Goal: Task Accomplishment & Management: Manage account settings

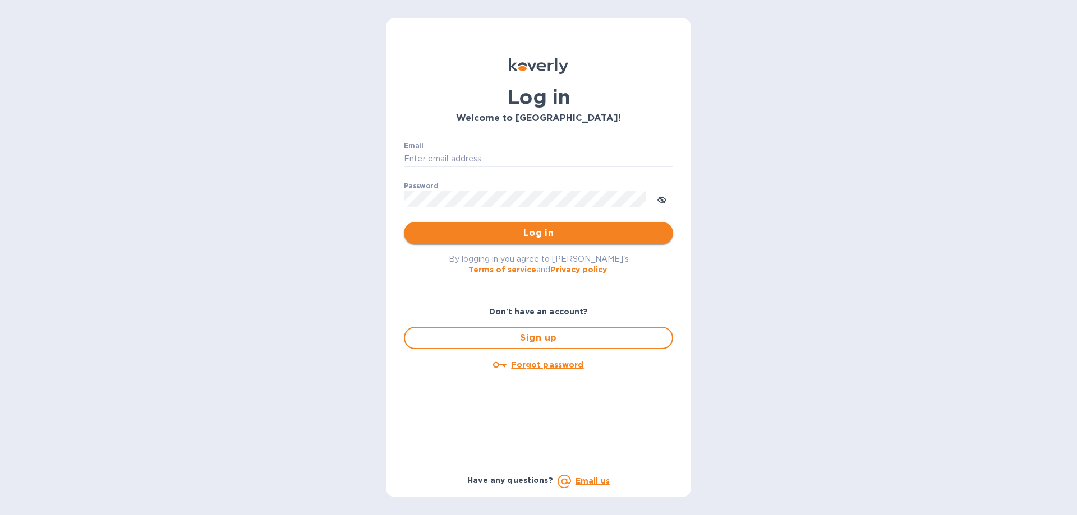
type input "devins@arborwayimports.com"
click at [528, 233] on span "Log in" at bounding box center [538, 233] width 251 height 13
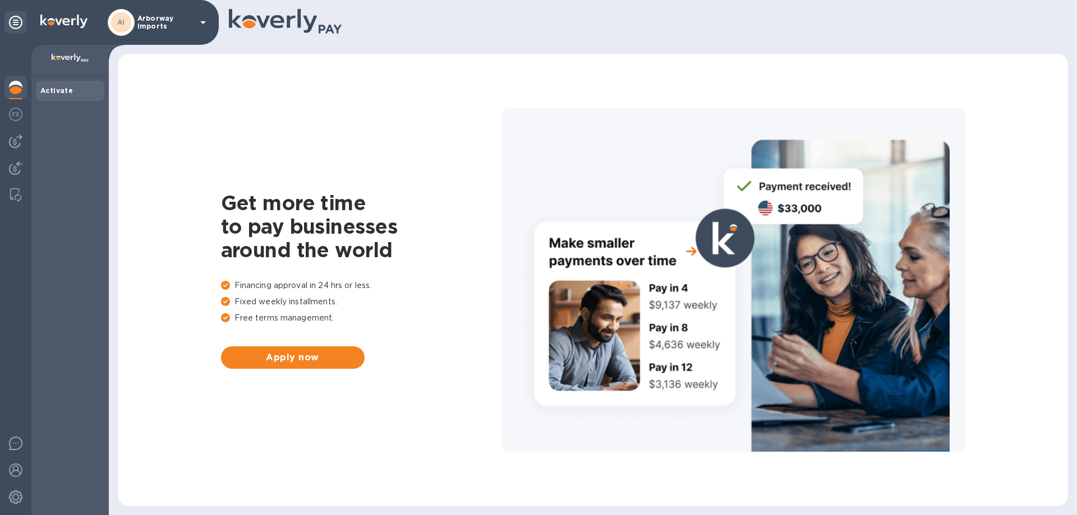
click at [146, 16] on p "Arborway Imports" at bounding box center [165, 23] width 56 height 16
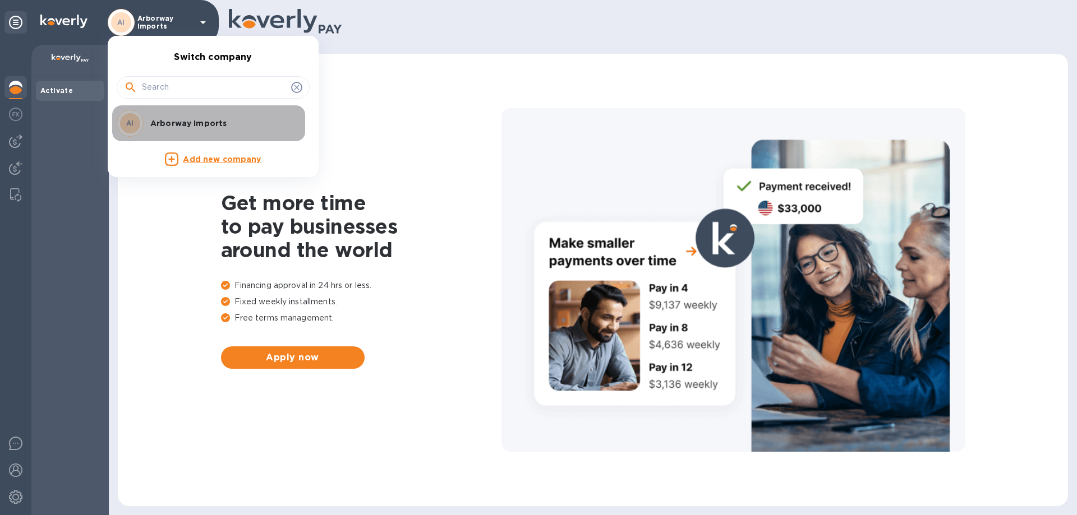
click at [161, 119] on p "Arborway Imports" at bounding box center [220, 123] width 141 height 11
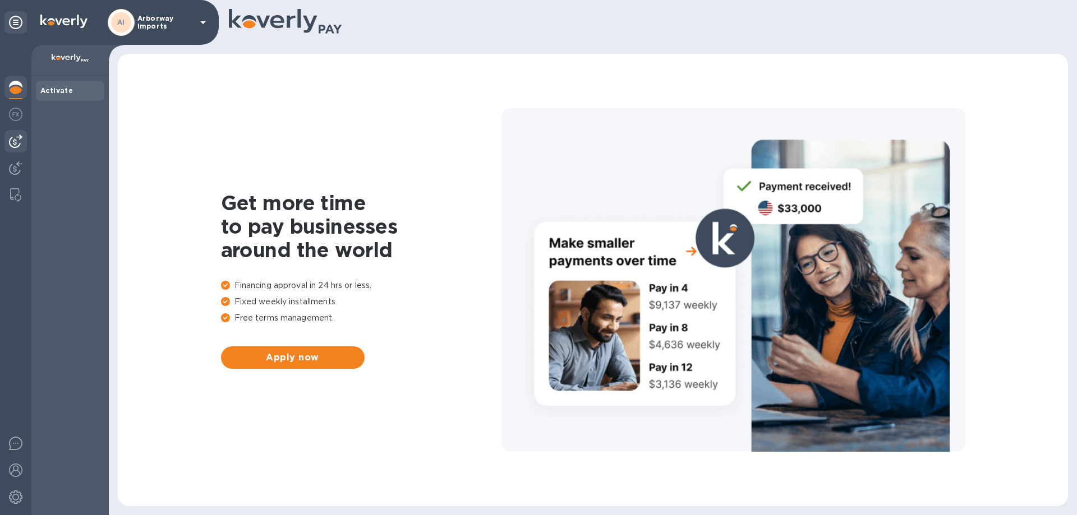
click at [11, 145] on img at bounding box center [15, 141] width 13 height 13
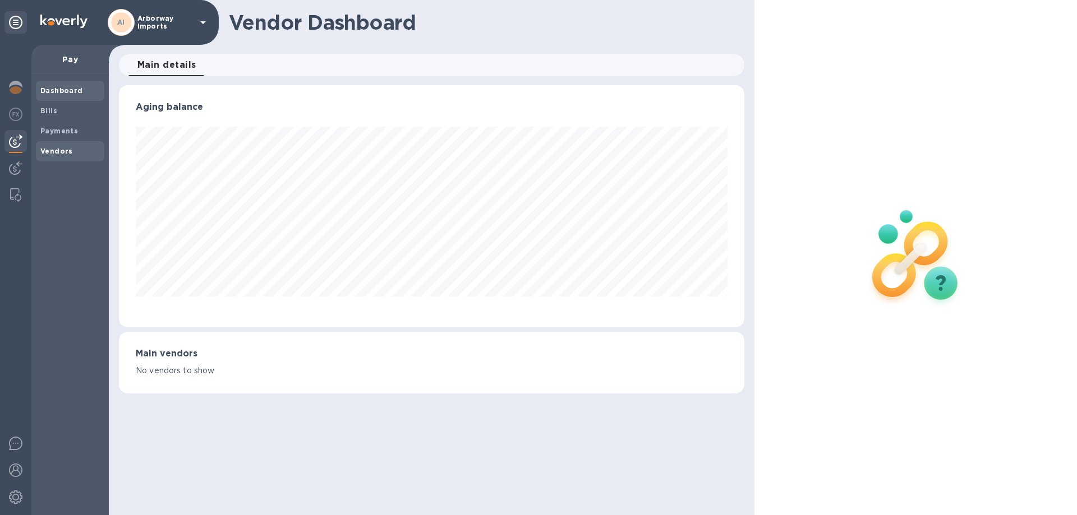
click at [54, 148] on b "Vendors" at bounding box center [56, 151] width 33 height 8
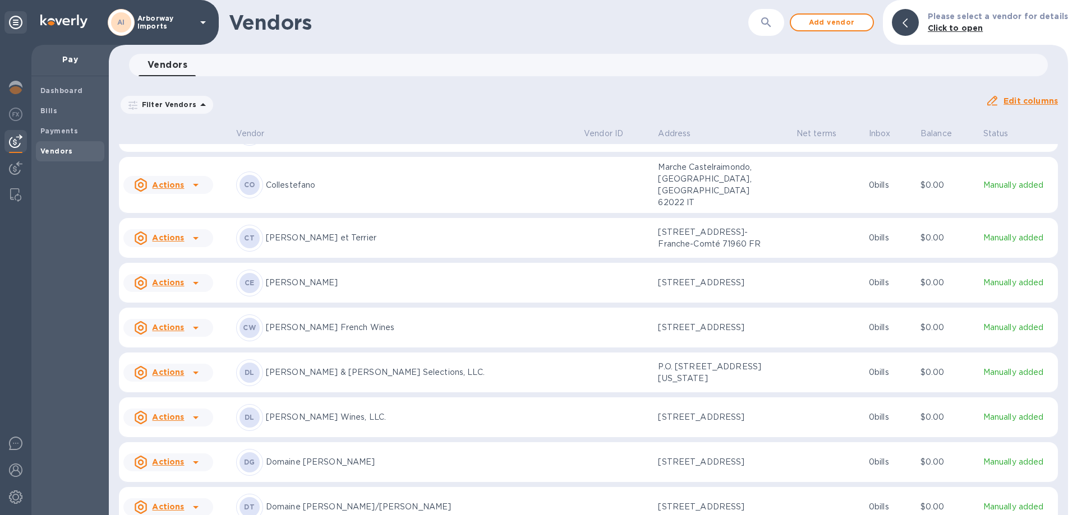
click at [356, 315] on div "CW [PERSON_NAME] French Wines" at bounding box center [405, 328] width 339 height 27
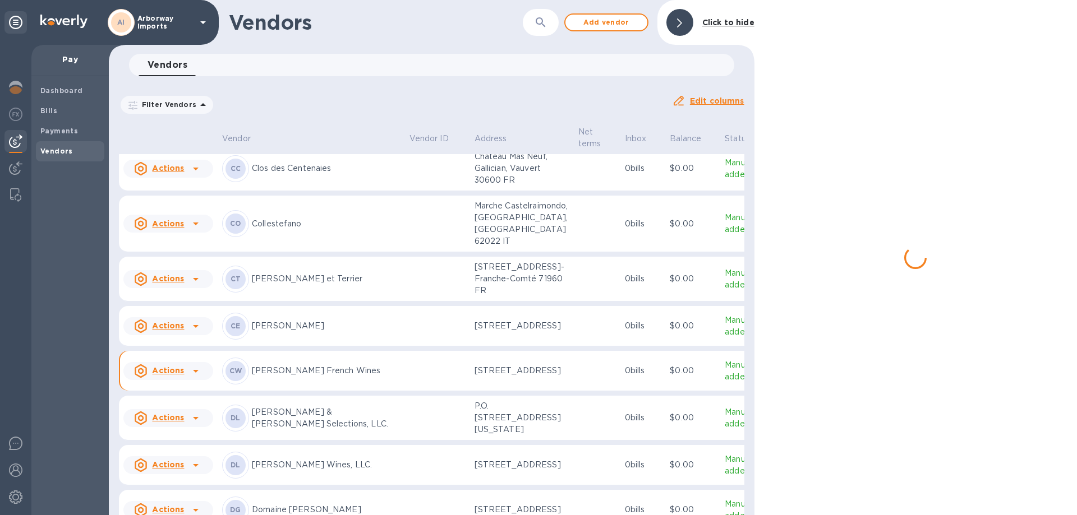
scroll to position [1289, 0]
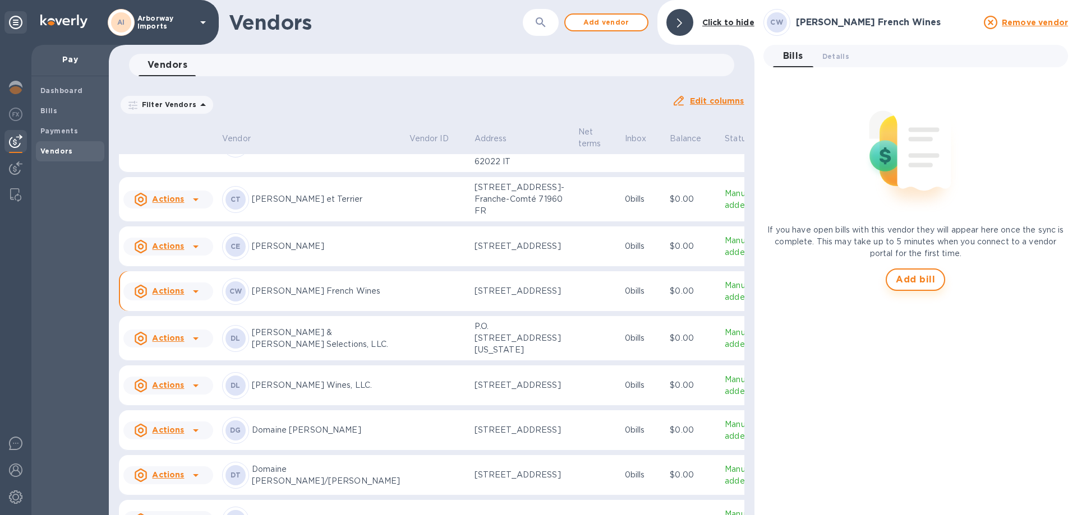
click at [908, 274] on span "Add bill" at bounding box center [914, 279] width 39 height 13
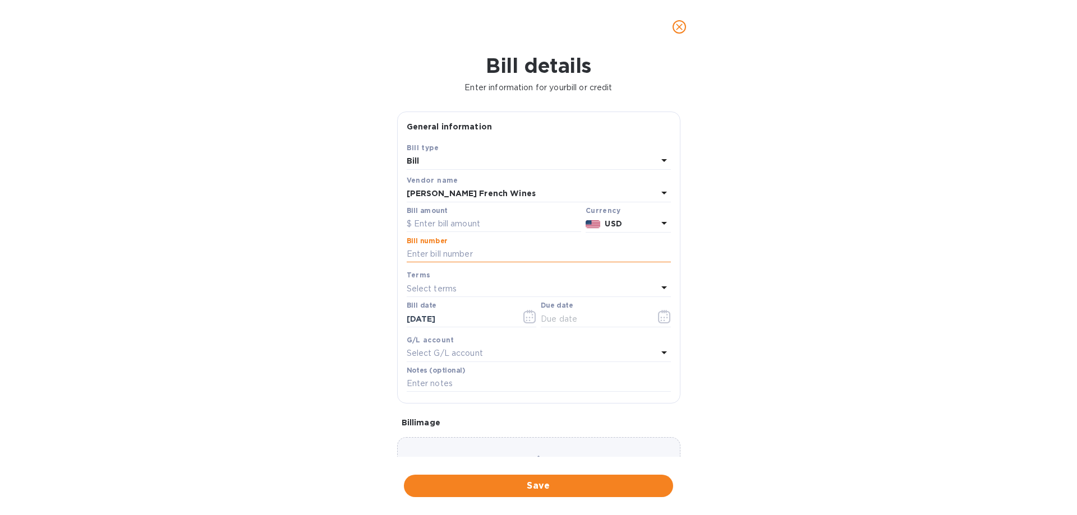
click at [482, 252] on input "text" at bounding box center [539, 254] width 264 height 17
click at [470, 255] on input "CH Bills Paid [DATE]" at bounding box center [539, 254] width 264 height 17
type input "CH Bills Paid [DATE]"
click at [485, 228] on input "text" at bounding box center [494, 224] width 174 height 17
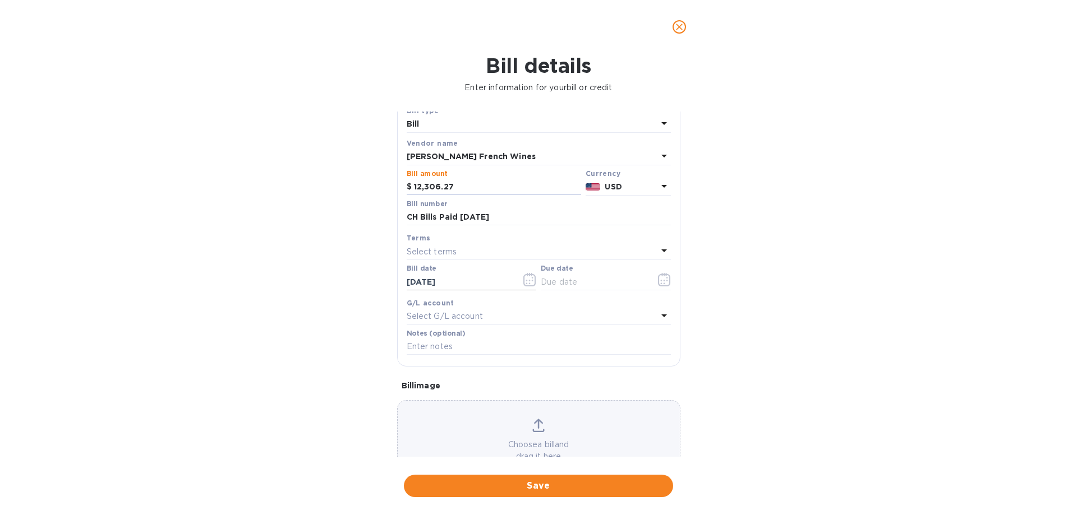
scroll to position [75, 0]
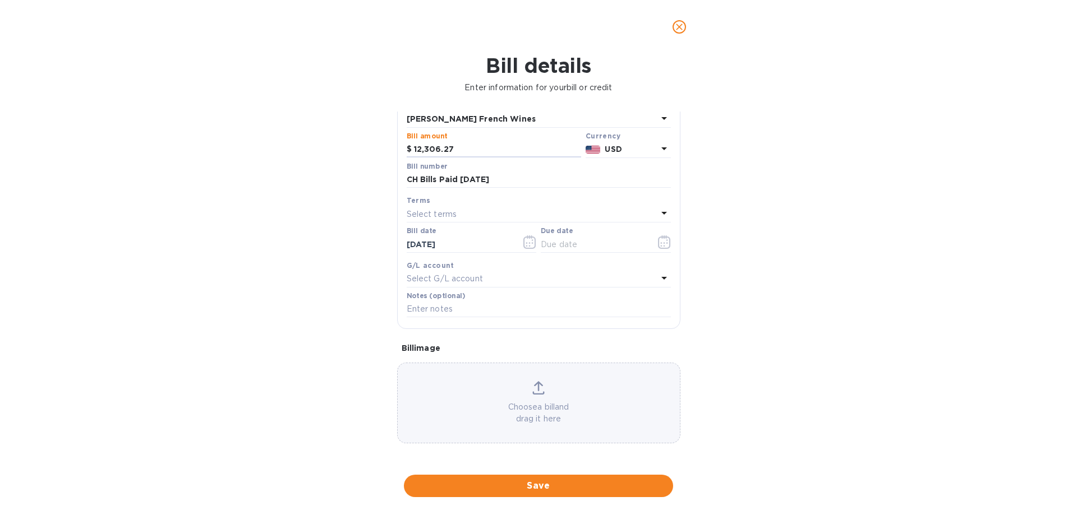
type input "12,306.27"
click at [515, 408] on p "Choose a bill and drag it here" at bounding box center [539, 413] width 282 height 24
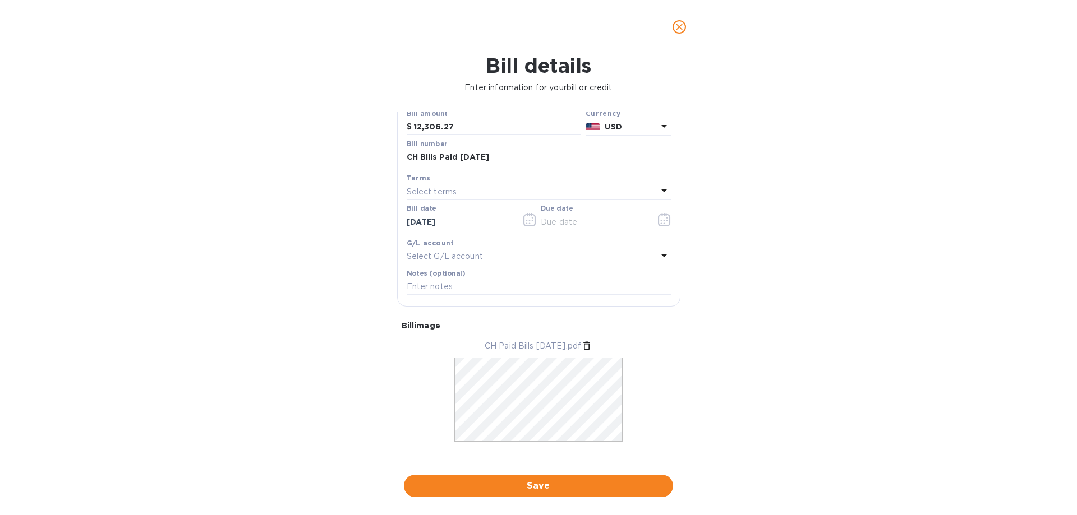
scroll to position [109, 0]
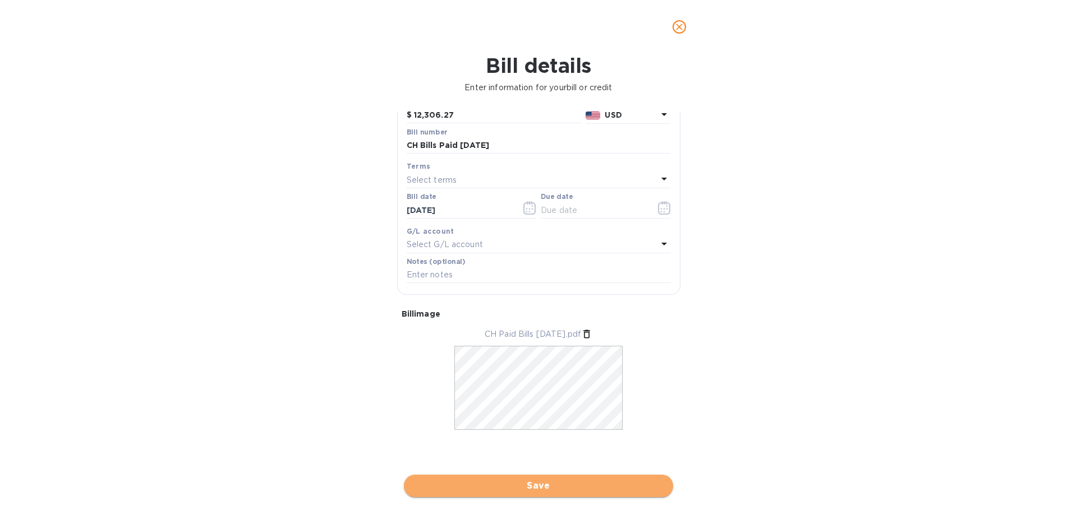
click at [563, 486] on span "Save" at bounding box center [538, 485] width 251 height 13
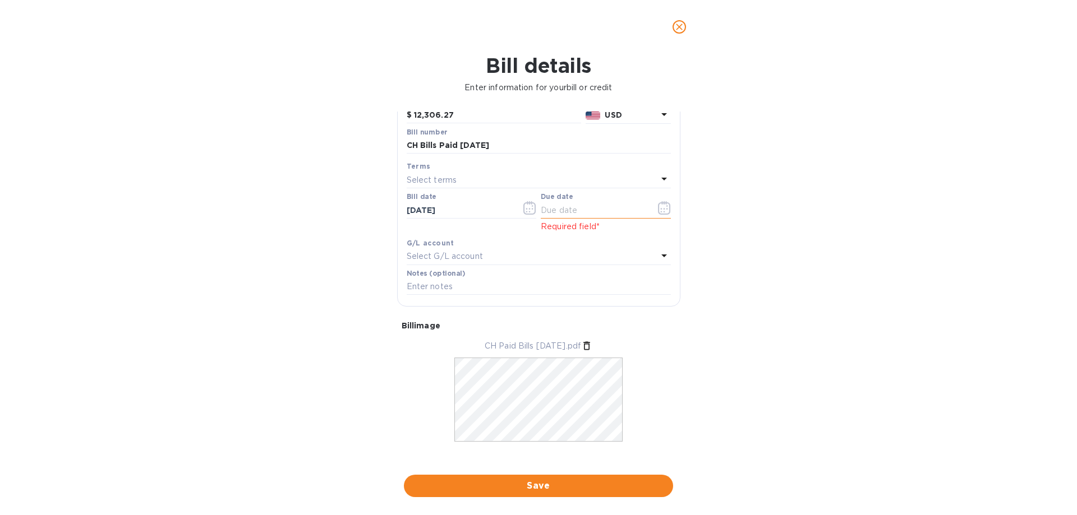
click at [661, 207] on icon "button" at bounding box center [664, 207] width 13 height 13
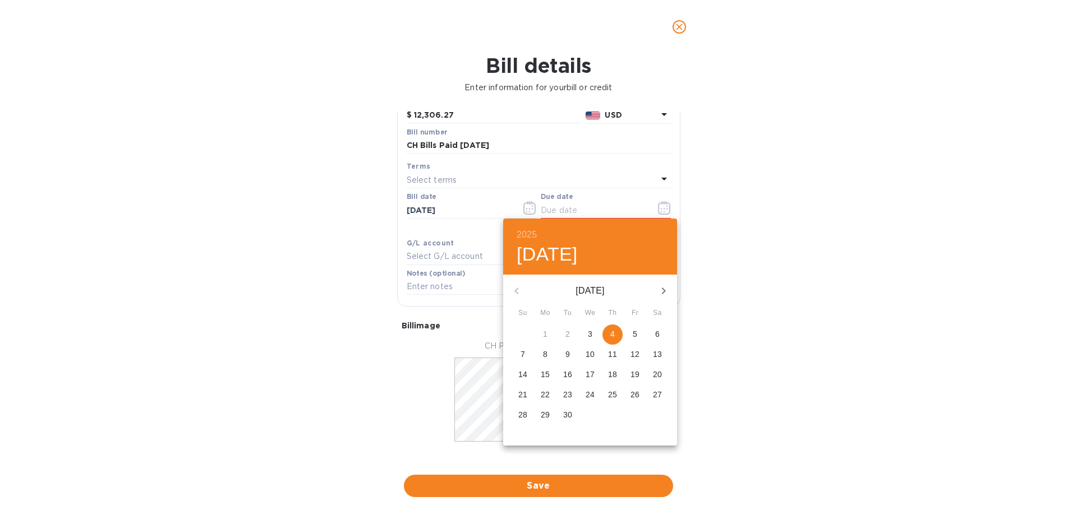
click at [616, 333] on span "4" at bounding box center [612, 334] width 20 height 11
type input "[DATE]"
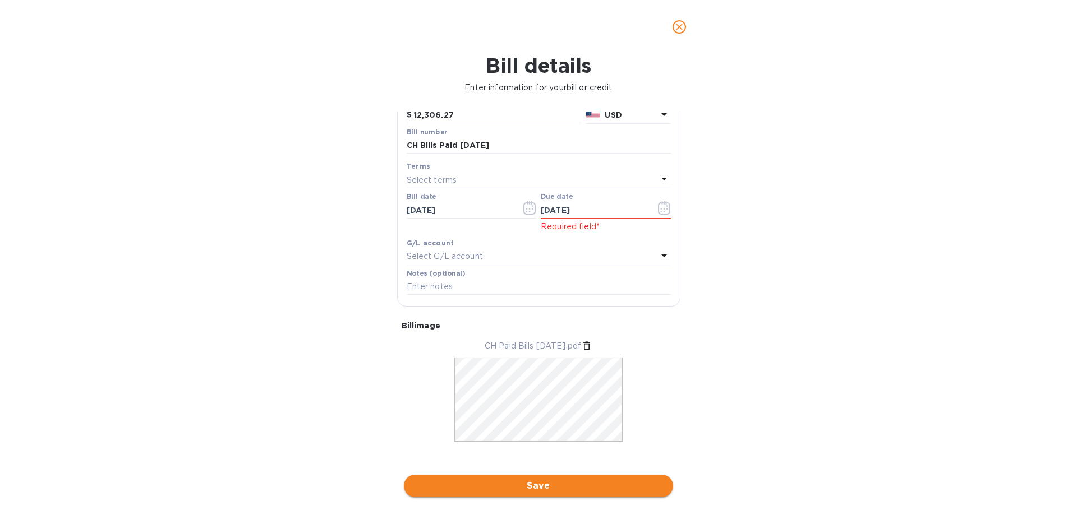
click at [561, 482] on span "Save" at bounding box center [538, 485] width 251 height 13
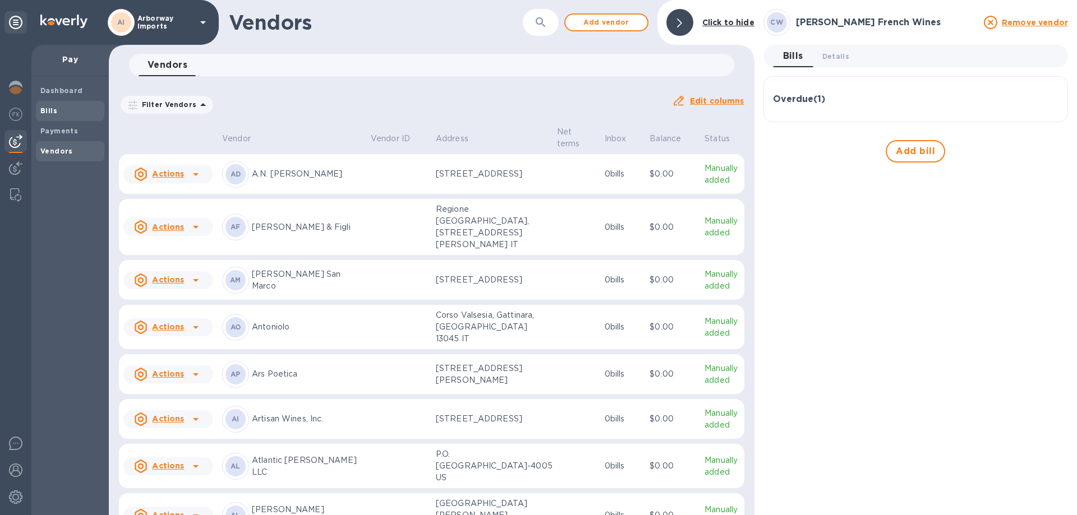
click at [81, 112] on span "Bills" at bounding box center [69, 110] width 59 height 11
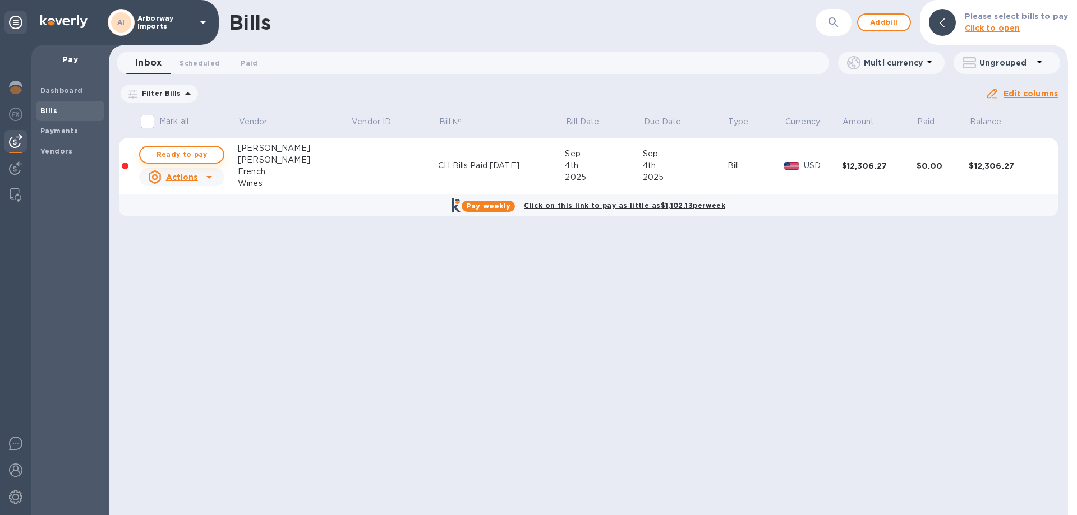
click at [195, 153] on span "Ready to pay" at bounding box center [181, 154] width 65 height 13
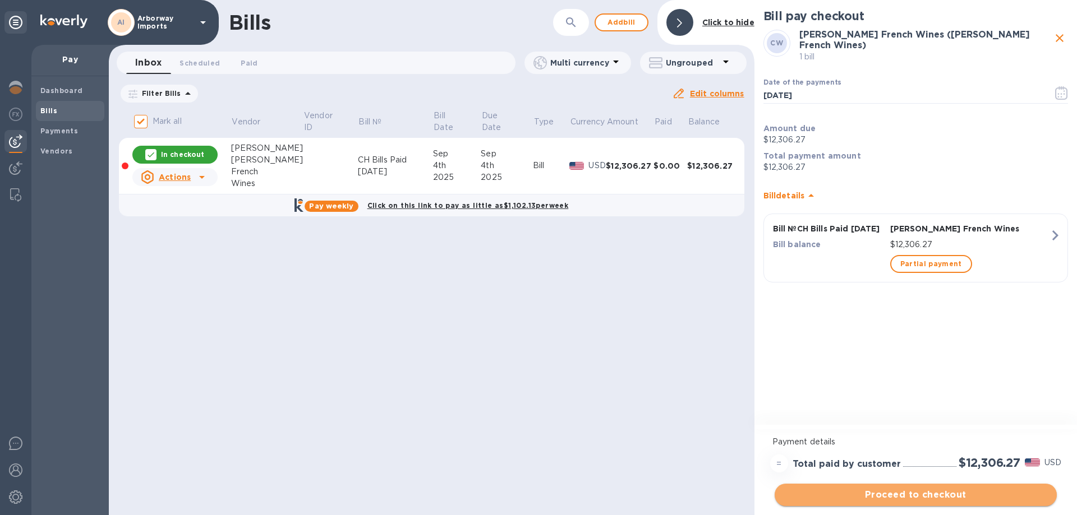
click at [895, 499] on span "Proceed to checkout" at bounding box center [915, 494] width 264 height 13
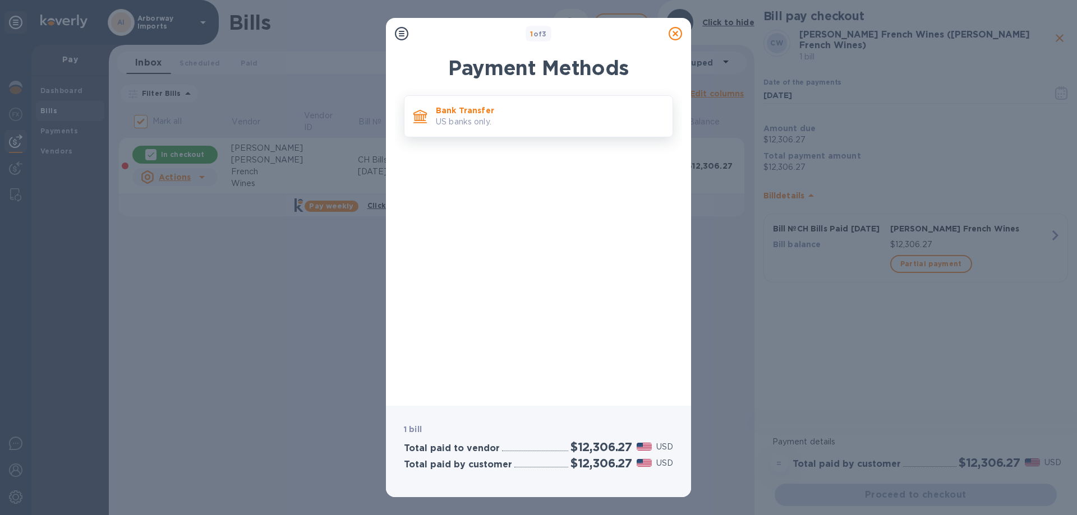
click at [482, 124] on p "US banks only." at bounding box center [550, 122] width 228 height 12
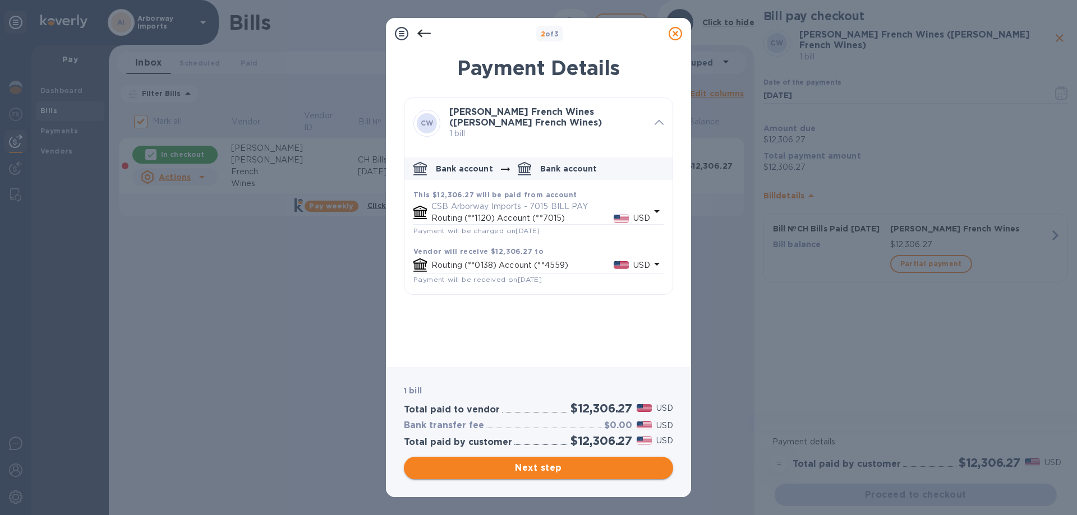
click at [591, 461] on span "Next step" at bounding box center [538, 467] width 251 height 13
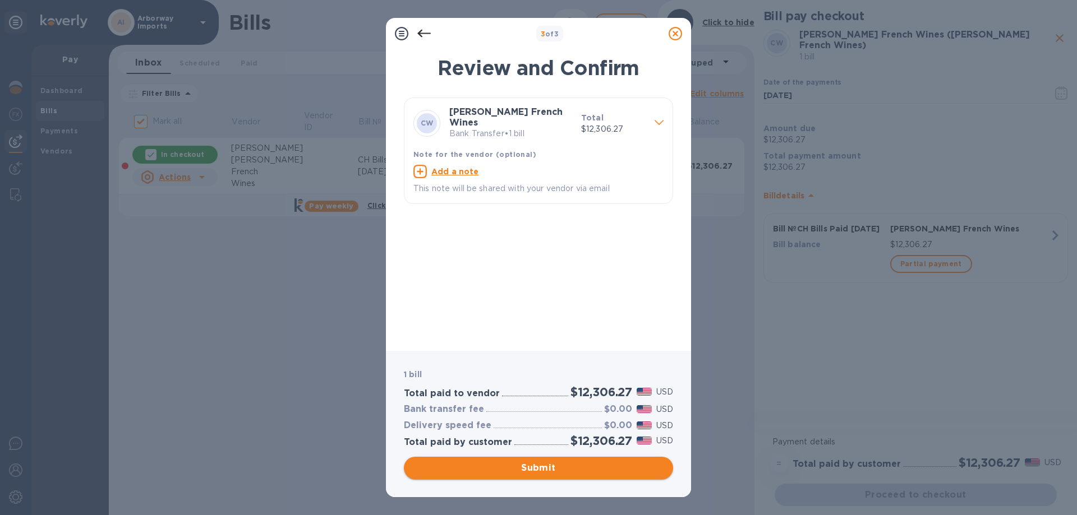
click at [590, 464] on span "Submit" at bounding box center [538, 467] width 251 height 13
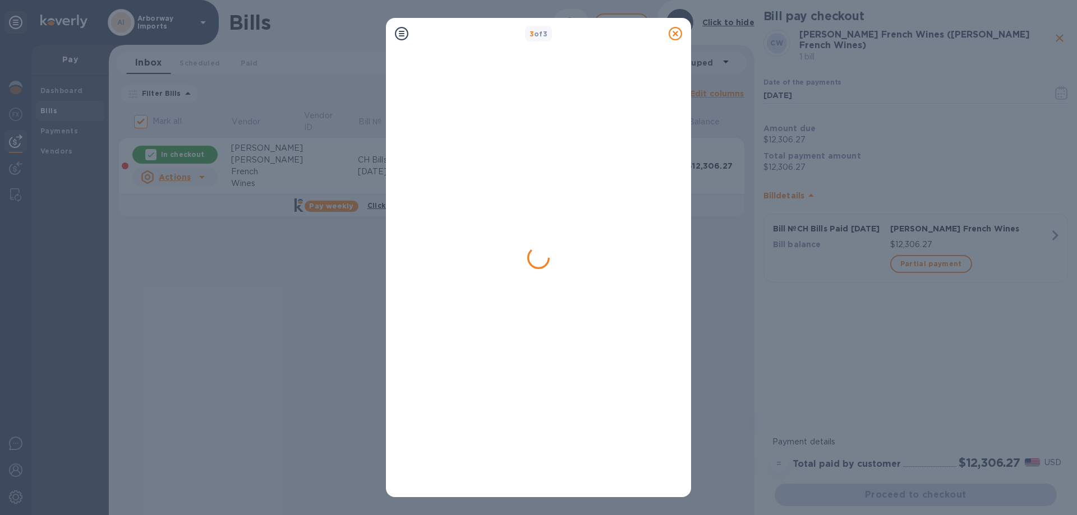
checkbox input "false"
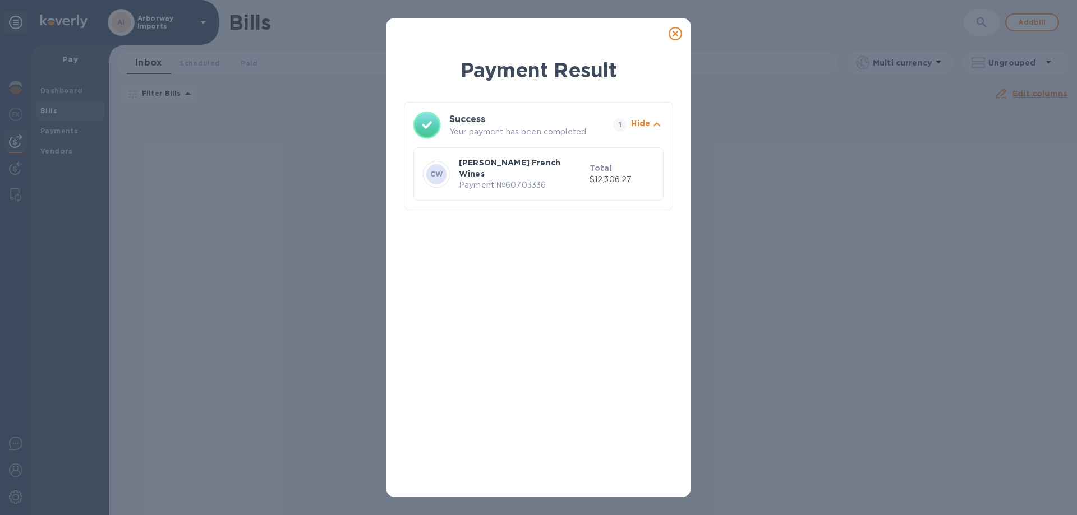
click at [672, 34] on icon at bounding box center [674, 33] width 13 height 13
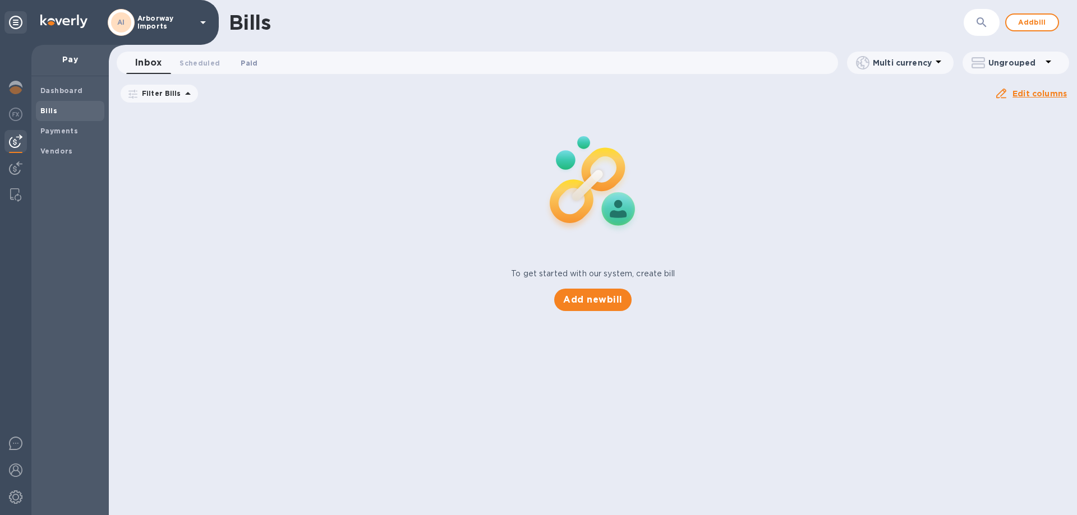
click at [238, 58] on span "Paid 0" at bounding box center [249, 63] width 22 height 12
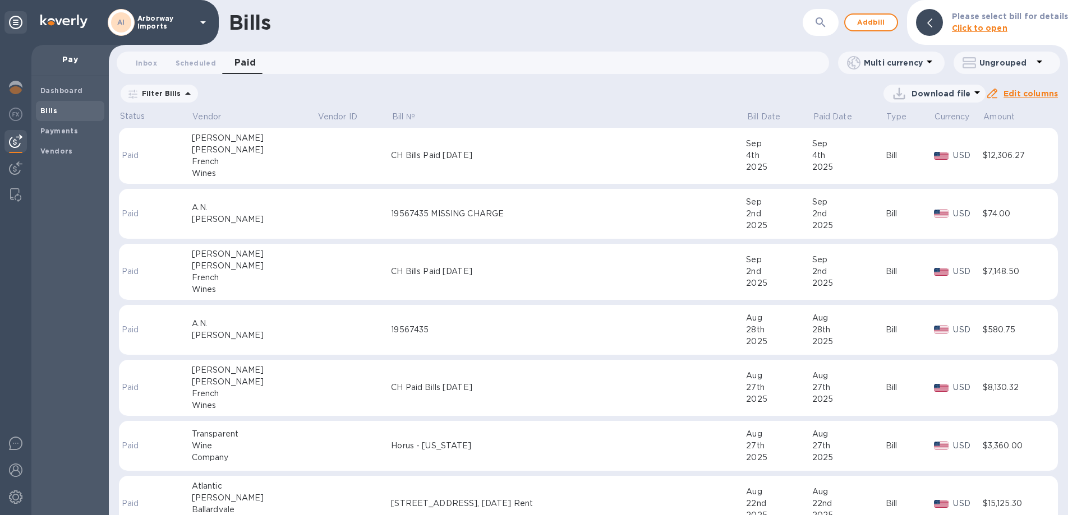
click at [401, 161] on div "CH Bills Paid [DATE]" at bounding box center [568, 156] width 355 height 12
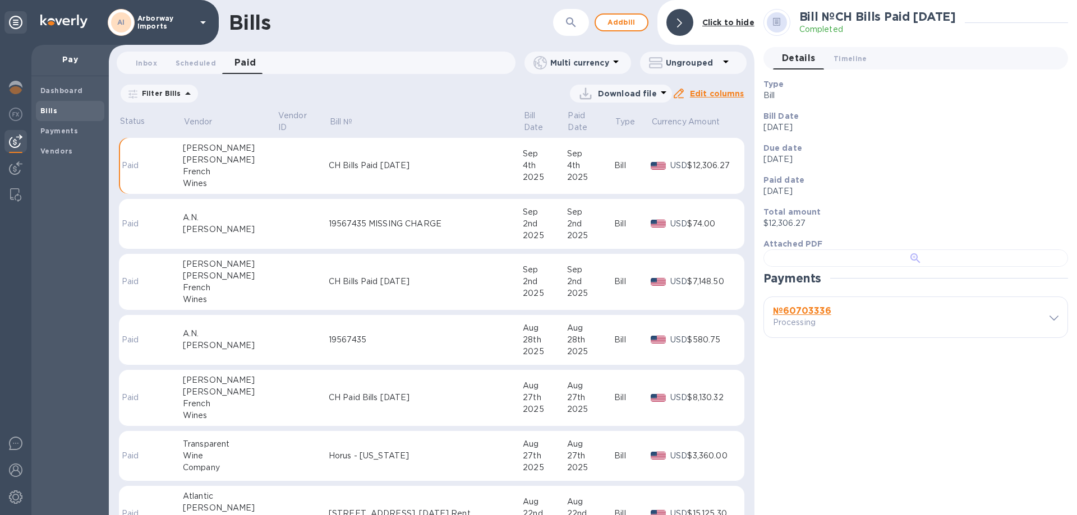
scroll to position [216, 0]
click at [807, 316] on b "№ 60703336" at bounding box center [802, 311] width 58 height 11
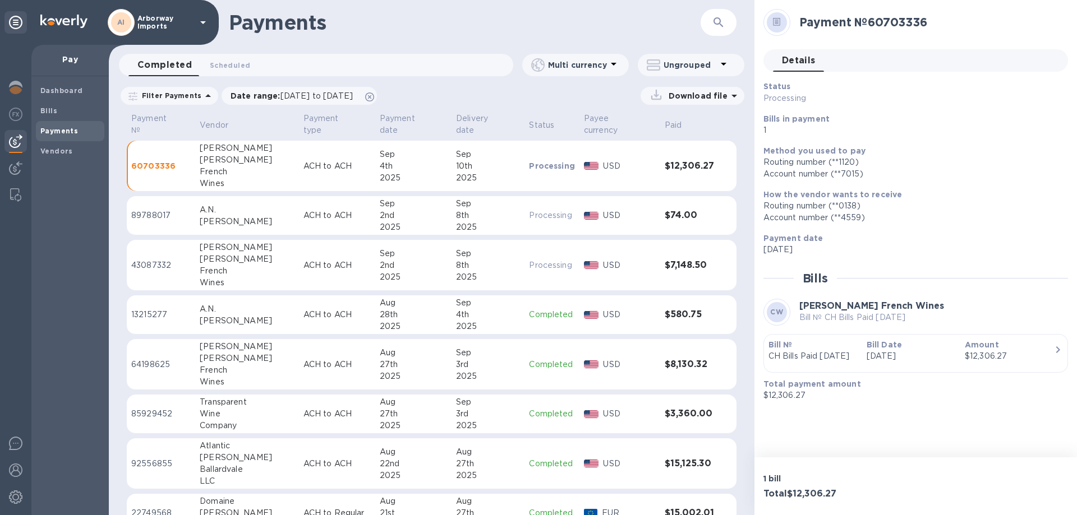
click at [887, 367] on div "Bill Date [DATE]" at bounding box center [911, 351] width 98 height 32
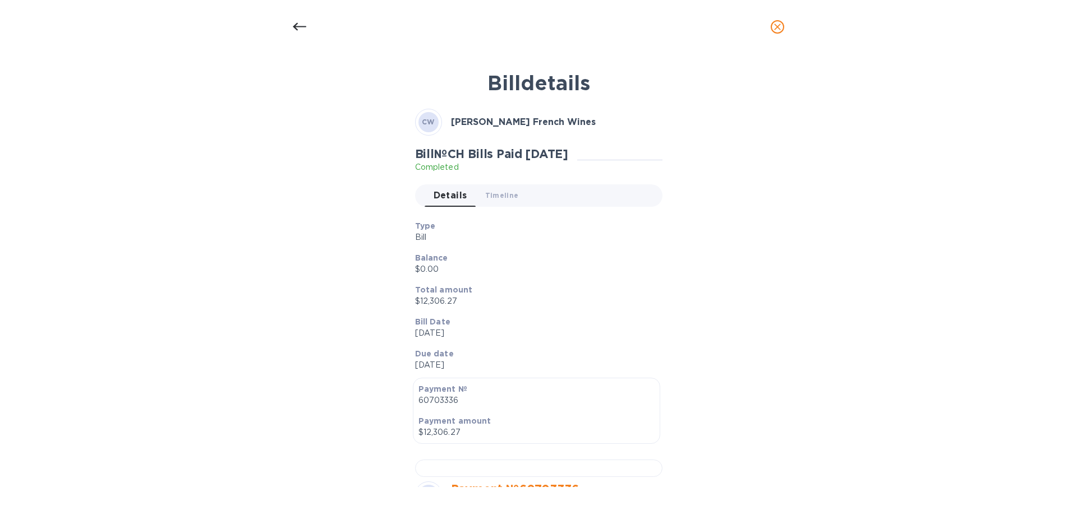
click at [577, 324] on p "Bill Date" at bounding box center [534, 321] width 238 height 11
click at [308, 21] on div at bounding box center [299, 26] width 27 height 27
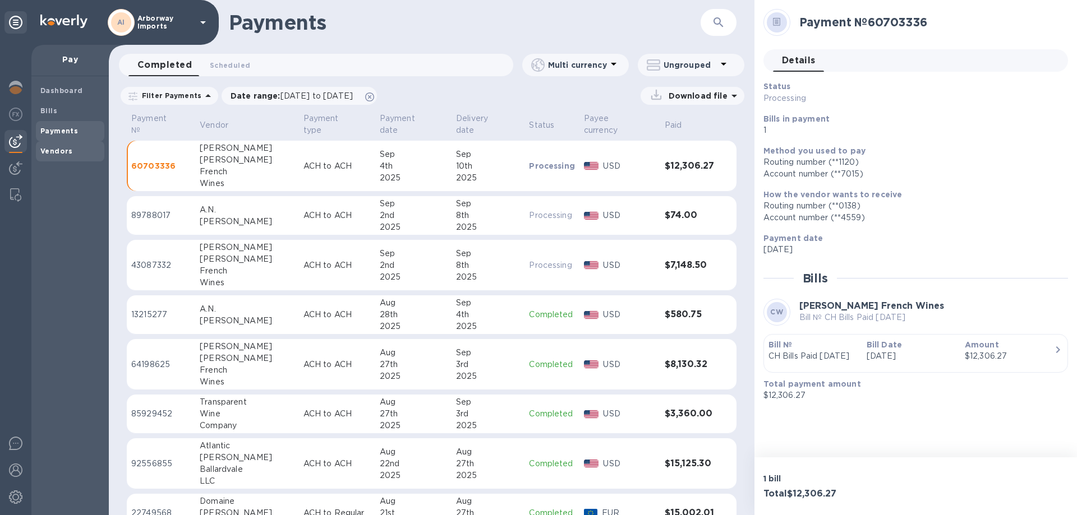
click at [58, 158] on div "Vendors" at bounding box center [70, 151] width 68 height 20
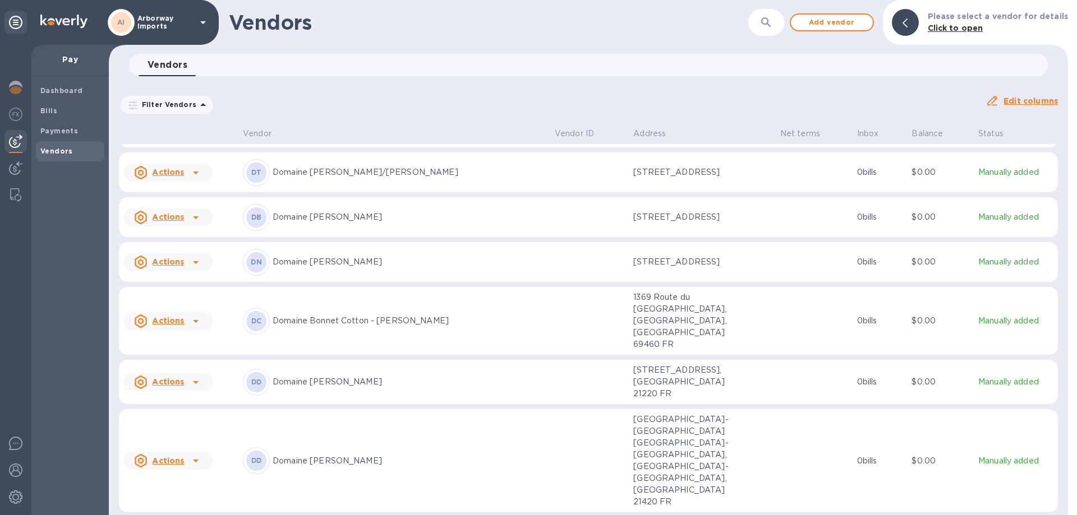
scroll to position [1578, 0]
click at [376, 223] on p "Domaine [PERSON_NAME]" at bounding box center [409, 217] width 273 height 12
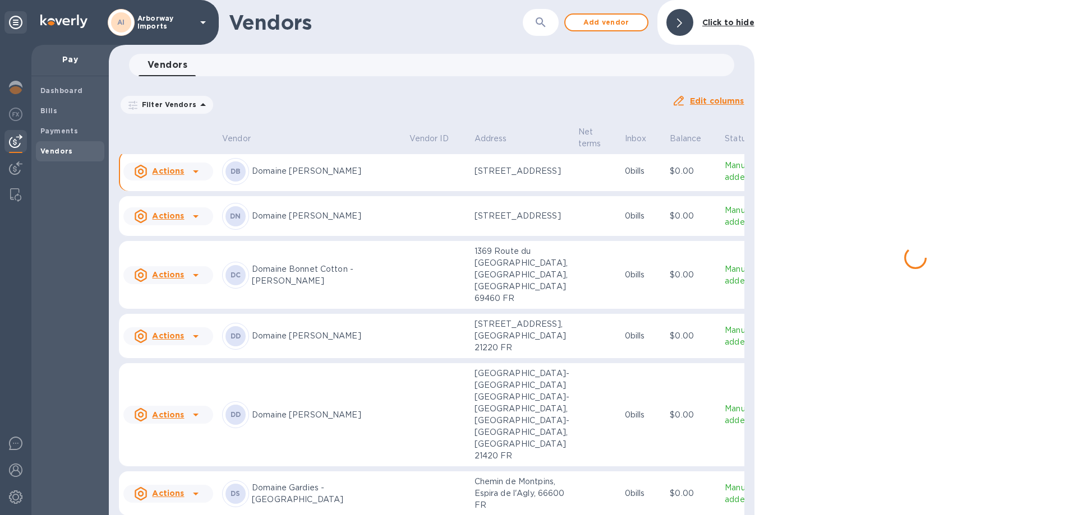
scroll to position [1665, 0]
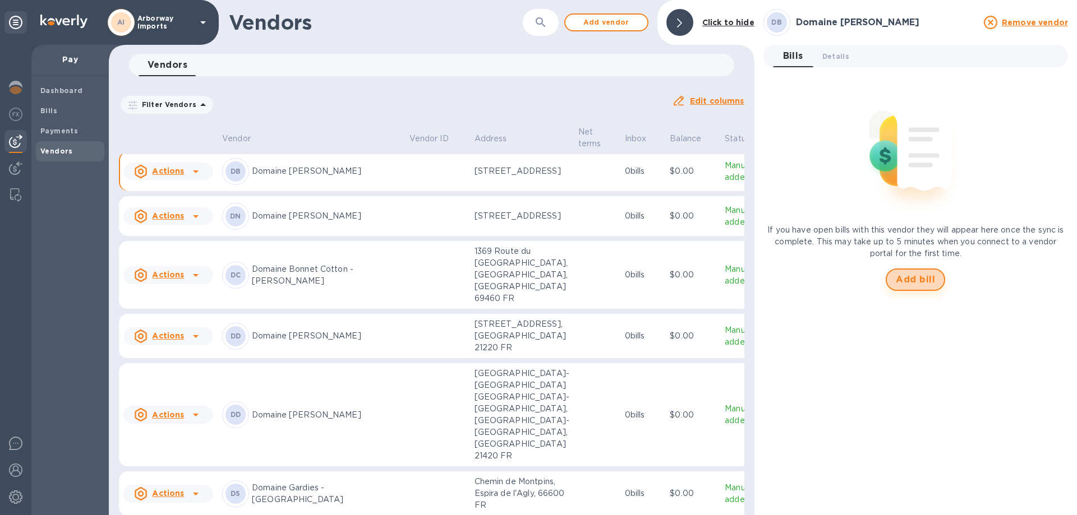
click at [911, 279] on span "Add bill" at bounding box center [914, 279] width 39 height 13
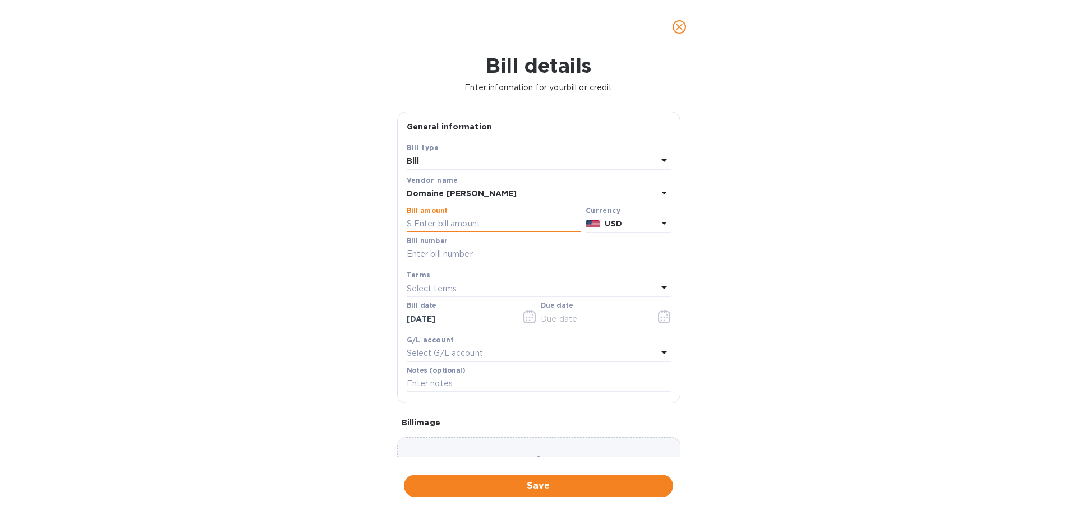
click at [471, 224] on input "text" at bounding box center [494, 224] width 174 height 17
click at [631, 220] on p "USD" at bounding box center [630, 224] width 52 height 12
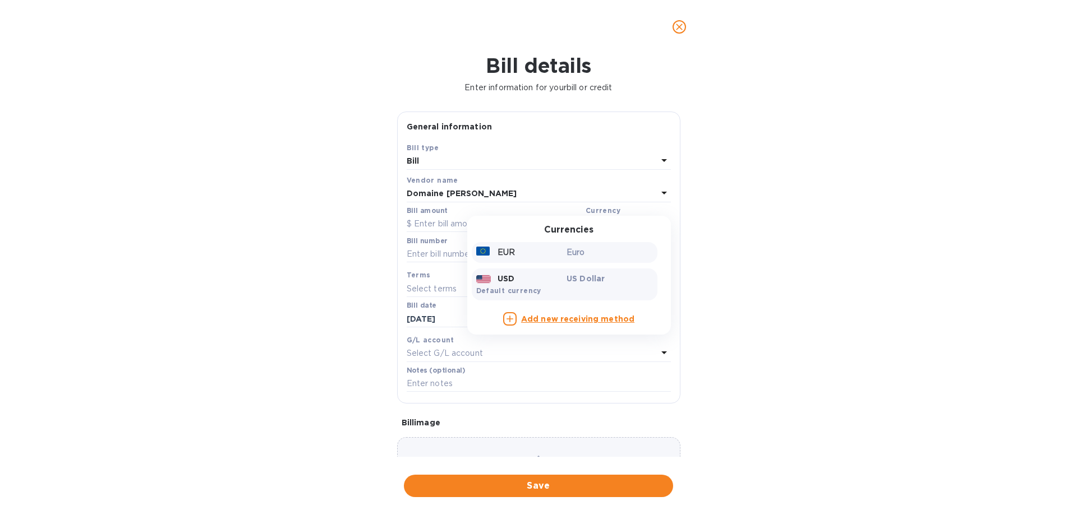
click at [571, 252] on p "Euro" at bounding box center [609, 253] width 86 height 12
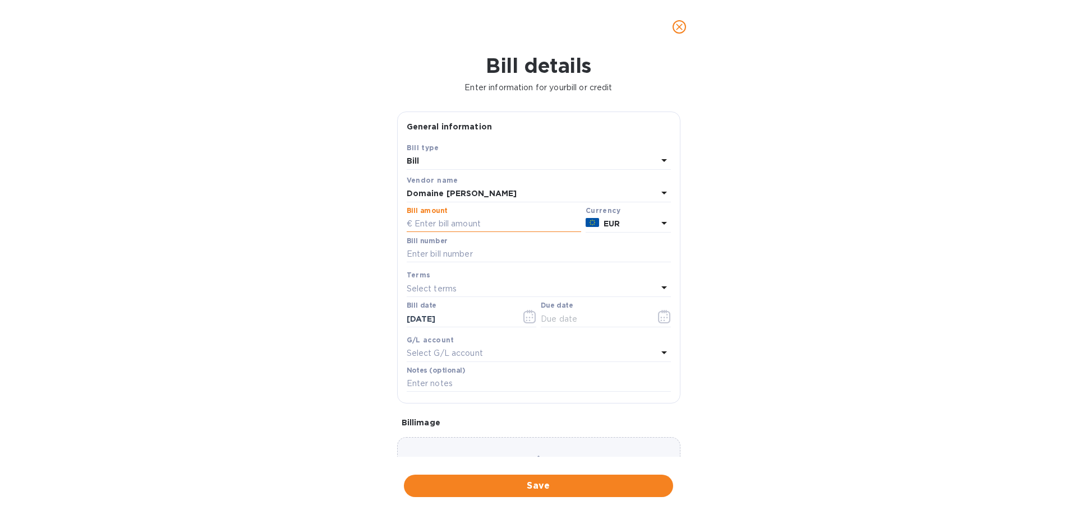
click at [536, 221] on input "text" at bounding box center [494, 224] width 174 height 17
type input "43,584.00"
click at [449, 257] on input "text" at bounding box center [539, 254] width 264 height 17
type input "20250394"
click at [661, 318] on icon "button" at bounding box center [664, 316] width 13 height 13
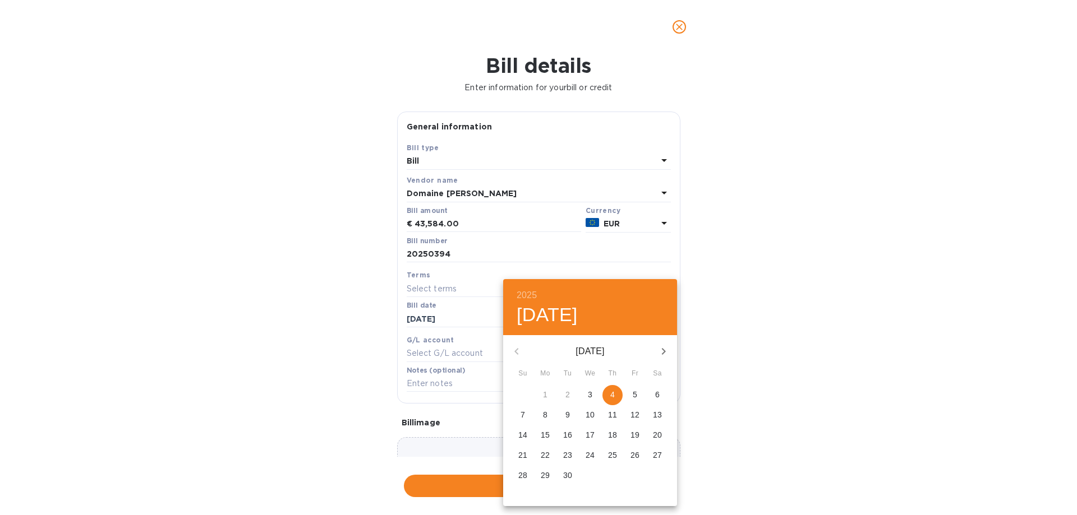
click at [614, 394] on p "4" at bounding box center [612, 394] width 4 height 11
type input "[DATE]"
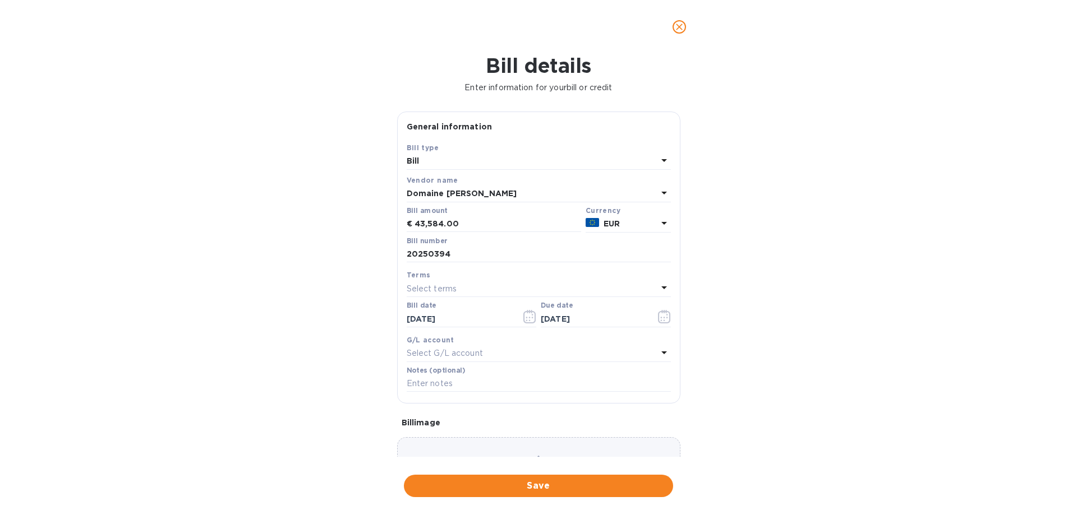
click at [501, 450] on div "Choose a bill and drag it here" at bounding box center [538, 477] width 283 height 81
click at [574, 478] on button "Save" at bounding box center [538, 486] width 269 height 22
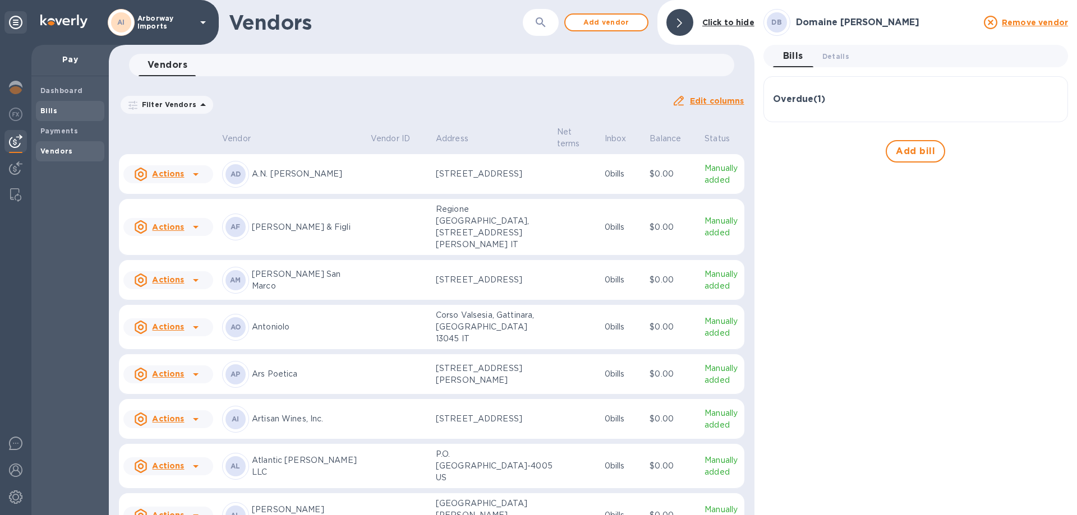
click at [72, 106] on span "Bills" at bounding box center [69, 110] width 59 height 11
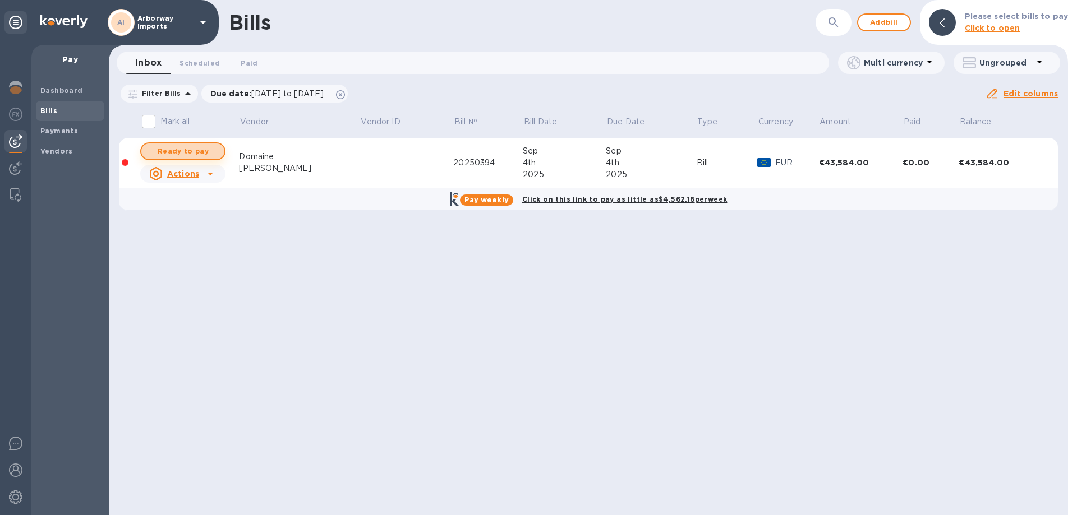
click at [177, 149] on span "Ready to pay" at bounding box center [182, 151] width 65 height 13
checkbox input "true"
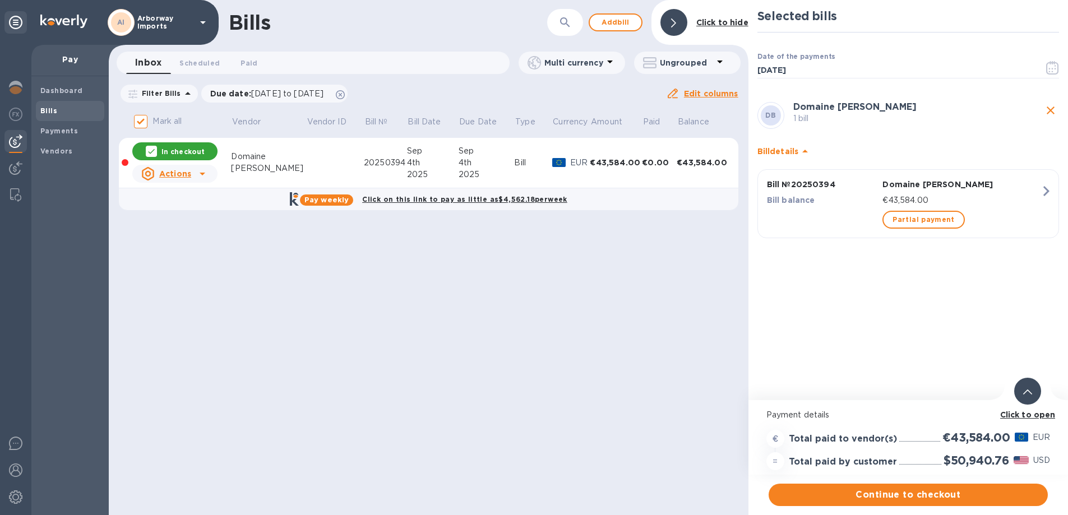
click at [1058, 414] on div "Click to open" at bounding box center [1027, 400] width 85 height 48
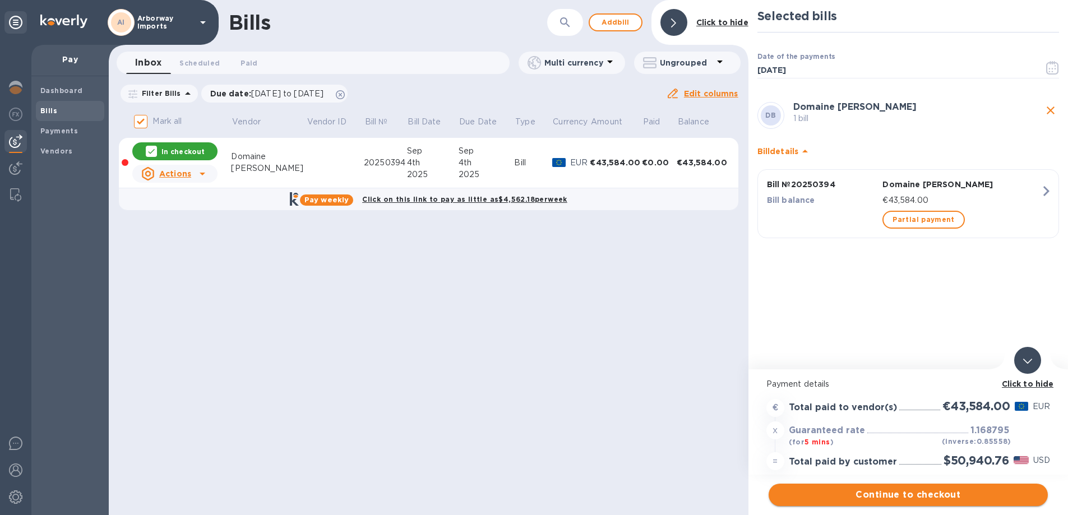
click at [915, 496] on span "Continue to checkout" at bounding box center [908, 494] width 261 height 13
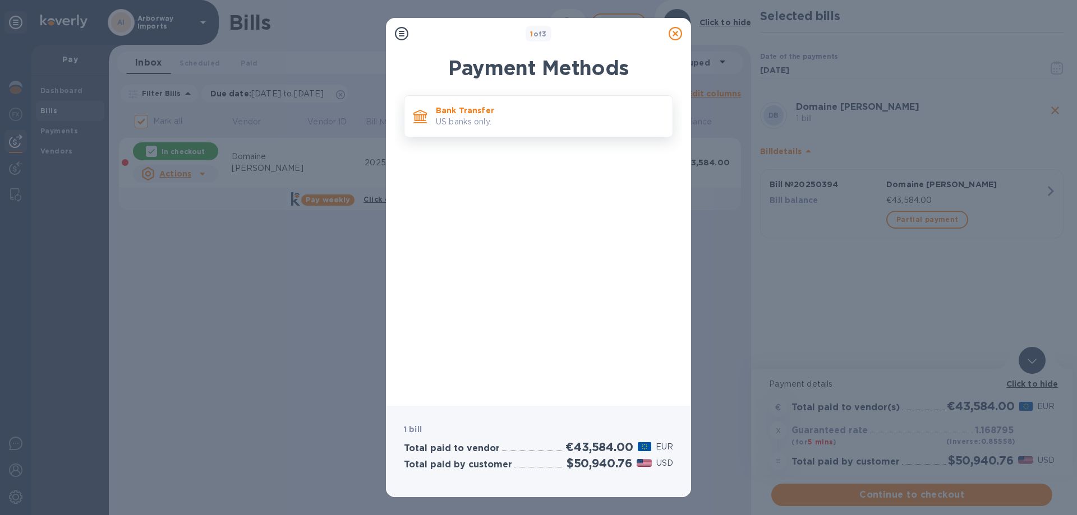
click at [498, 118] on p "US banks only." at bounding box center [550, 122] width 228 height 12
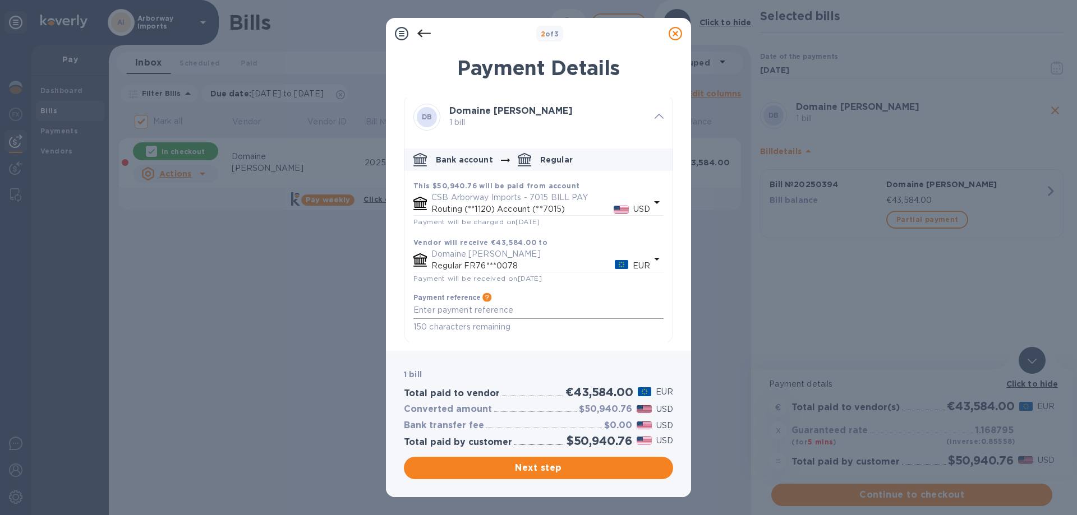
scroll to position [4, 0]
click at [537, 469] on span "Next step" at bounding box center [538, 467] width 251 height 13
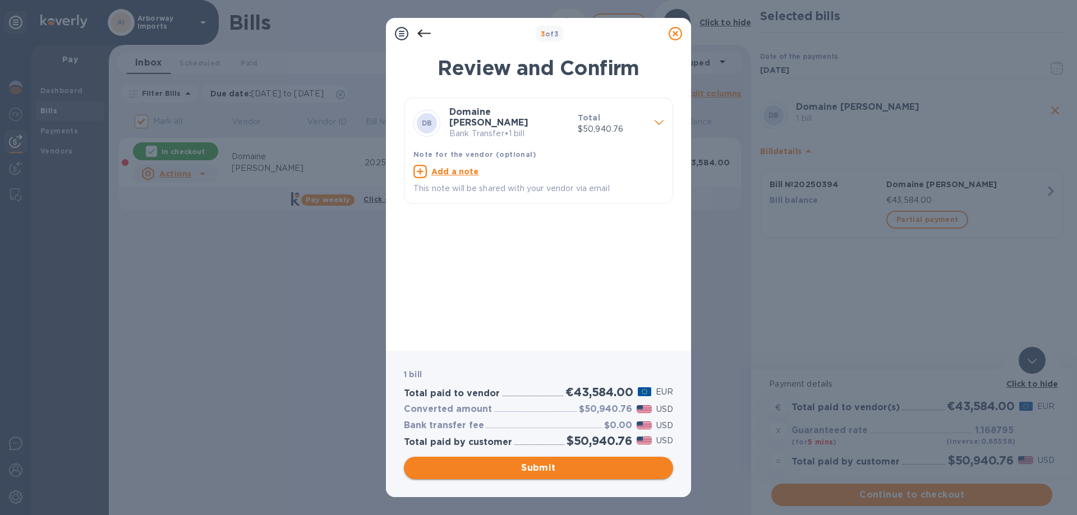
click at [509, 468] on span "Submit" at bounding box center [538, 467] width 251 height 13
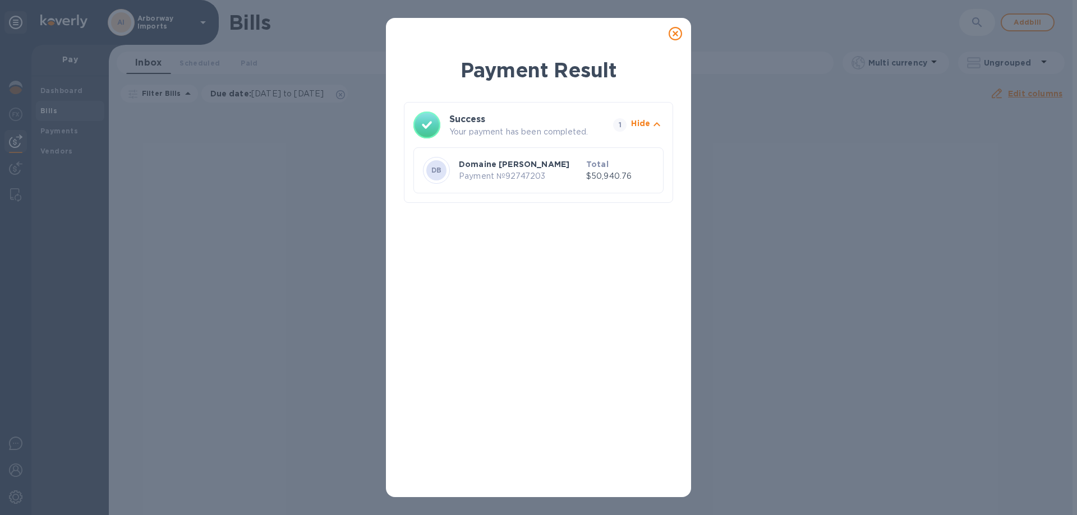
drag, startPoint x: 678, startPoint y: 34, endPoint x: 426, endPoint y: 36, distance: 252.9
click at [678, 34] on icon at bounding box center [674, 33] width 13 height 13
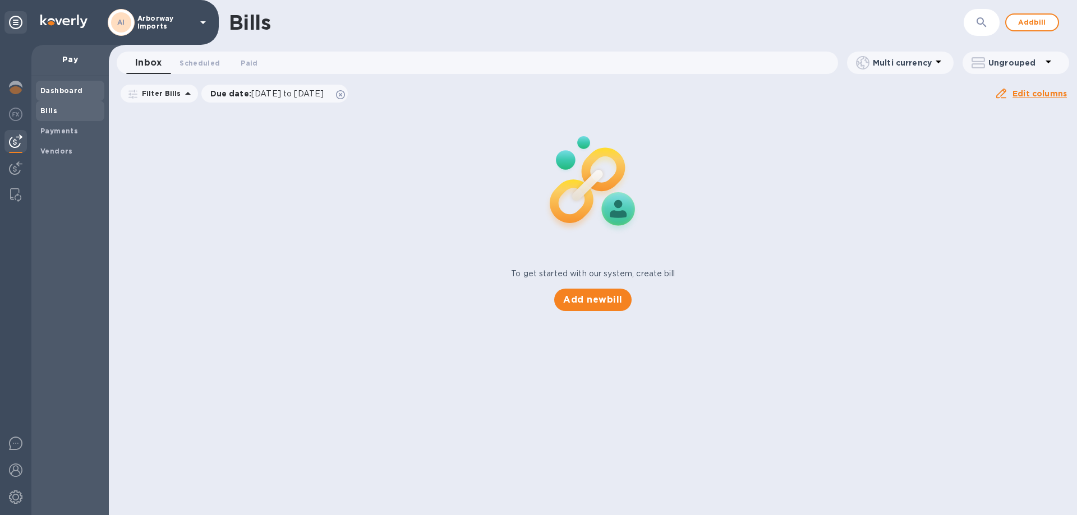
click at [60, 91] on b "Dashboard" at bounding box center [61, 90] width 43 height 8
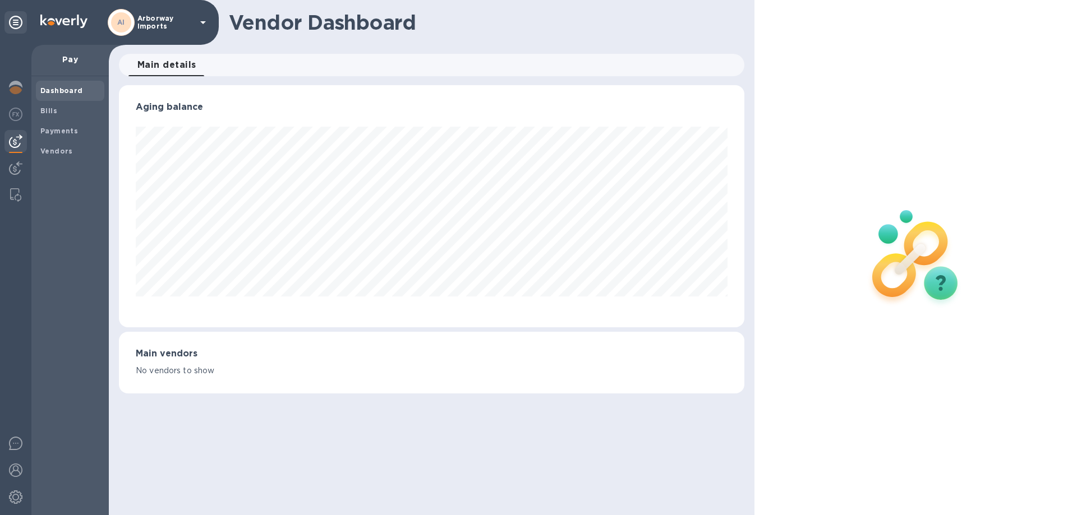
scroll to position [242, 625]
click at [53, 127] on b "Payments" at bounding box center [59, 131] width 38 height 8
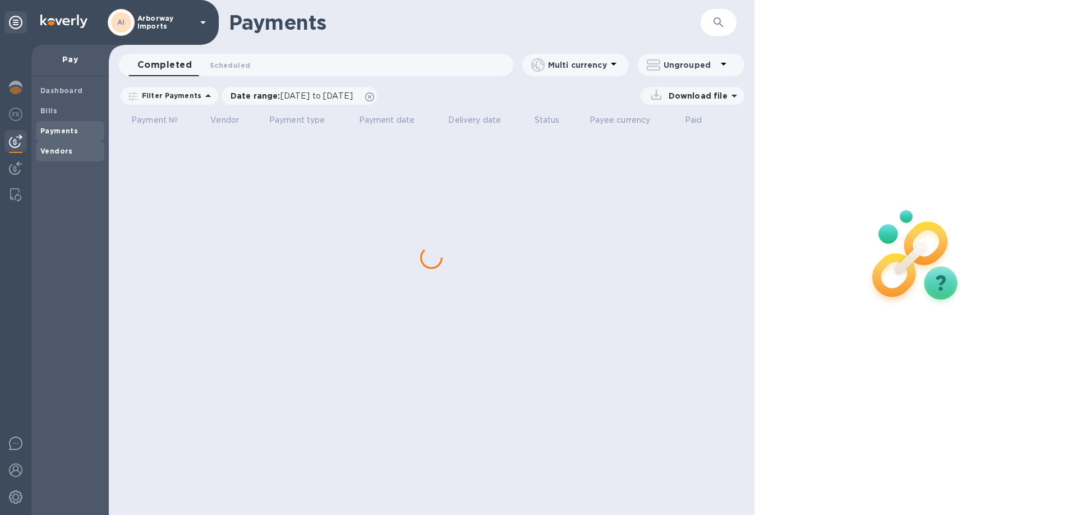
click at [58, 148] on b "Vendors" at bounding box center [56, 151] width 33 height 8
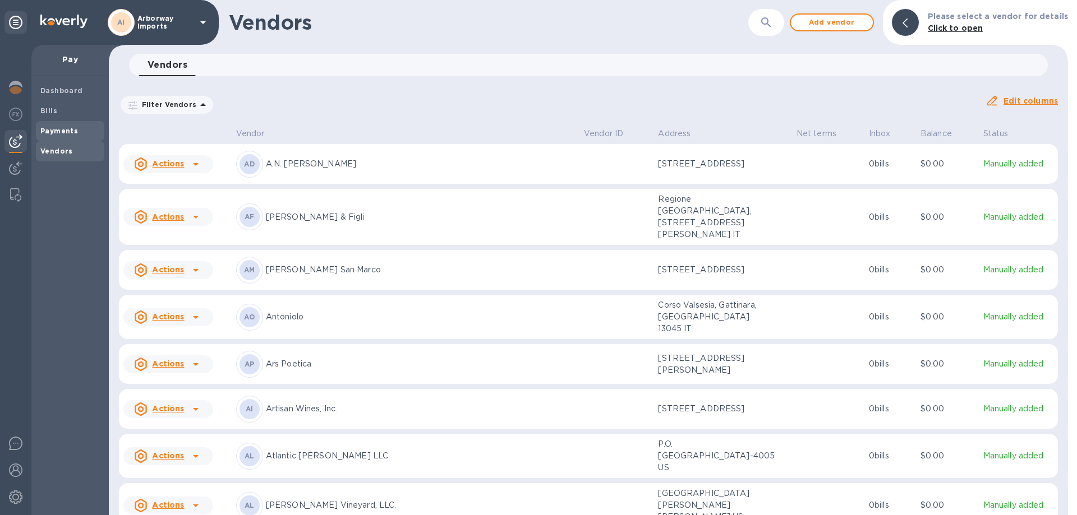
click at [58, 131] on b "Payments" at bounding box center [59, 131] width 38 height 8
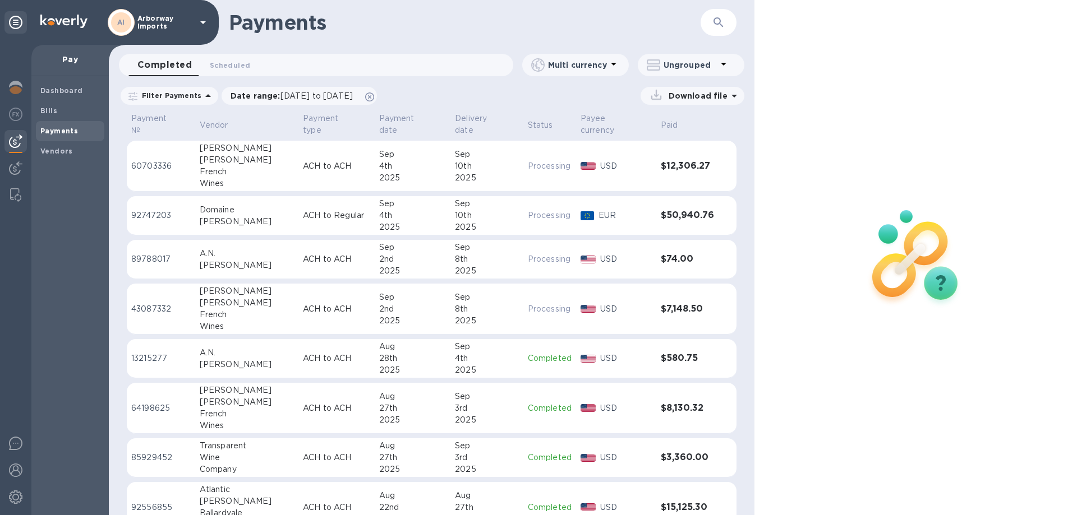
click at [419, 198] on div "Sep" at bounding box center [412, 204] width 67 height 12
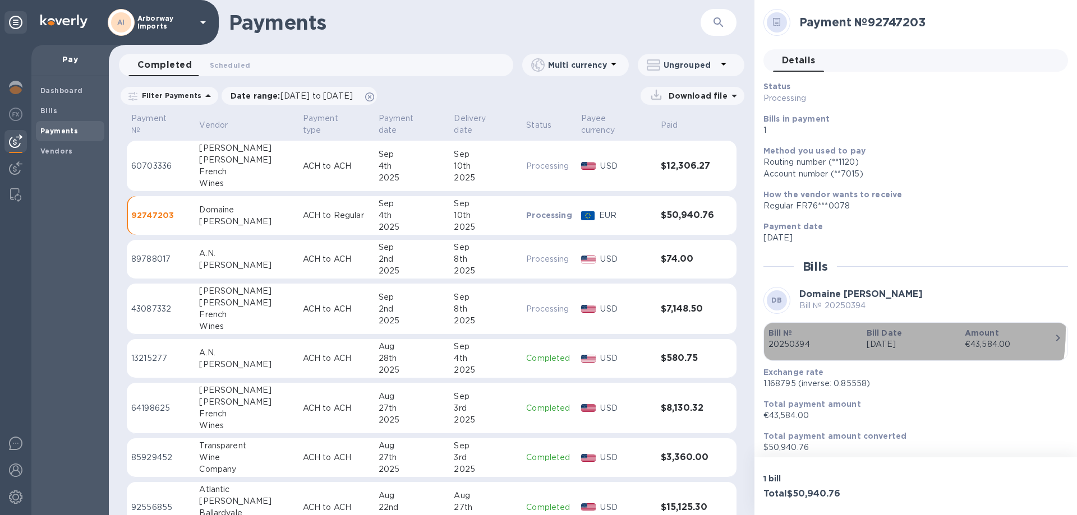
click at [862, 330] on div "Bill Date [DATE]" at bounding box center [911, 339] width 98 height 32
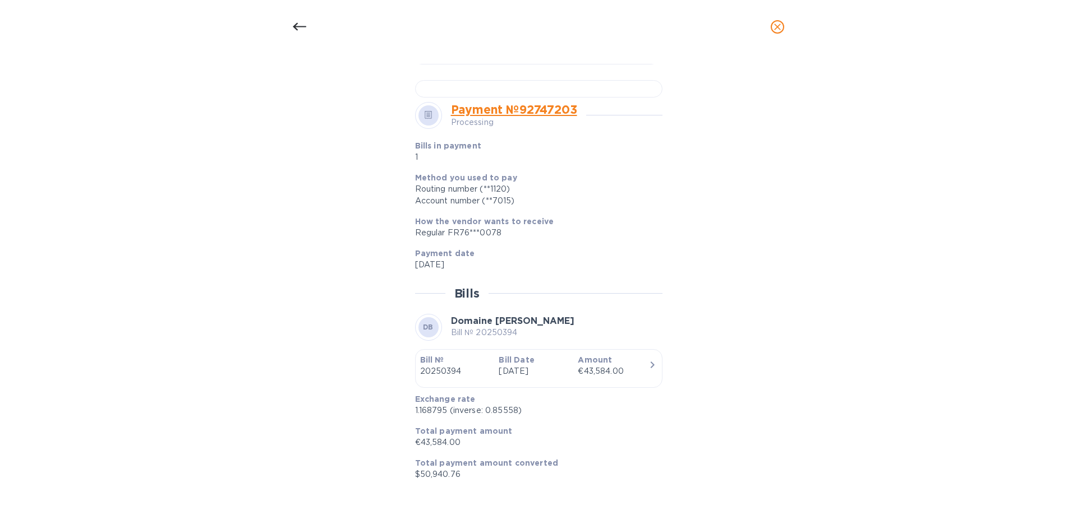
click at [506, 117] on link "Payment № 92747203" at bounding box center [514, 110] width 126 height 14
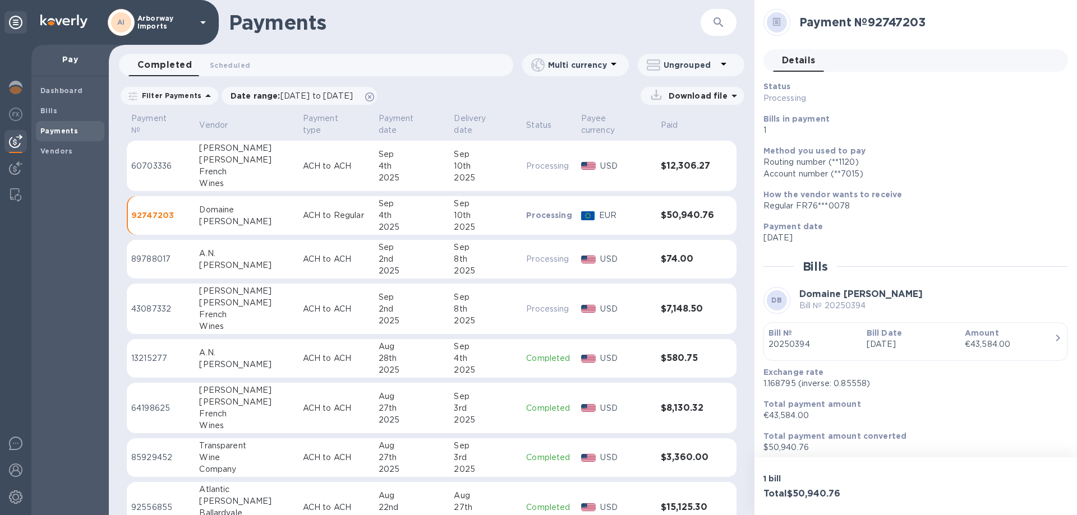
scroll to position [335, 0]
click at [930, 337] on p "Bill Date" at bounding box center [910, 332] width 89 height 11
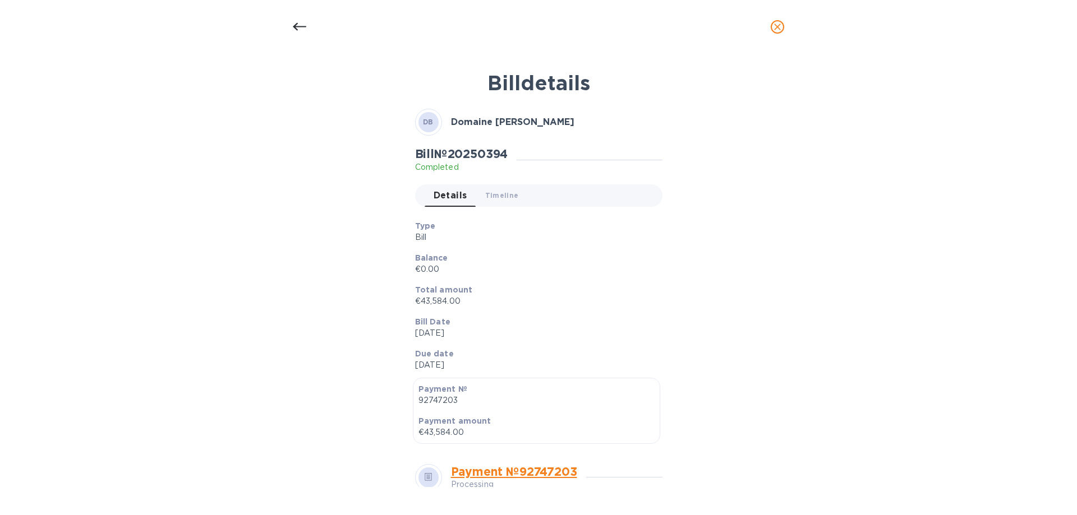
click at [522, 257] on p "Balance" at bounding box center [534, 257] width 238 height 11
click at [298, 32] on icon at bounding box center [299, 26] width 13 height 13
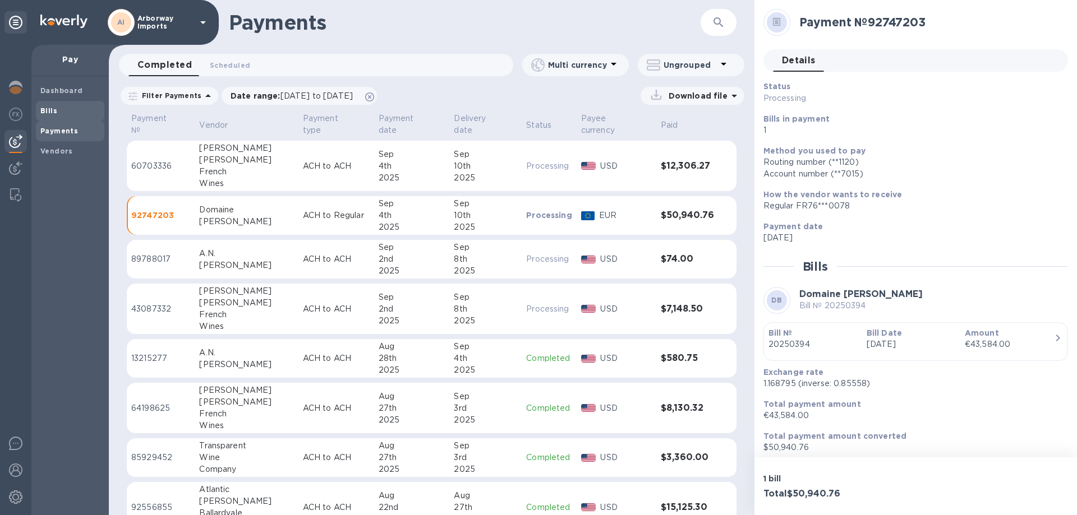
click at [59, 106] on span "Bills" at bounding box center [69, 110] width 59 height 11
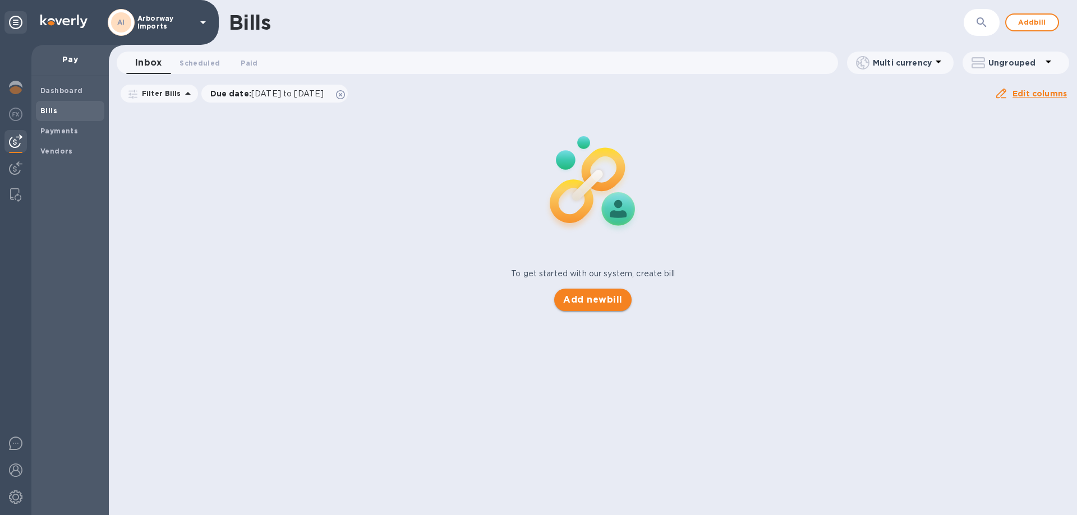
click at [592, 293] on span "Add new bill" at bounding box center [592, 299] width 59 height 13
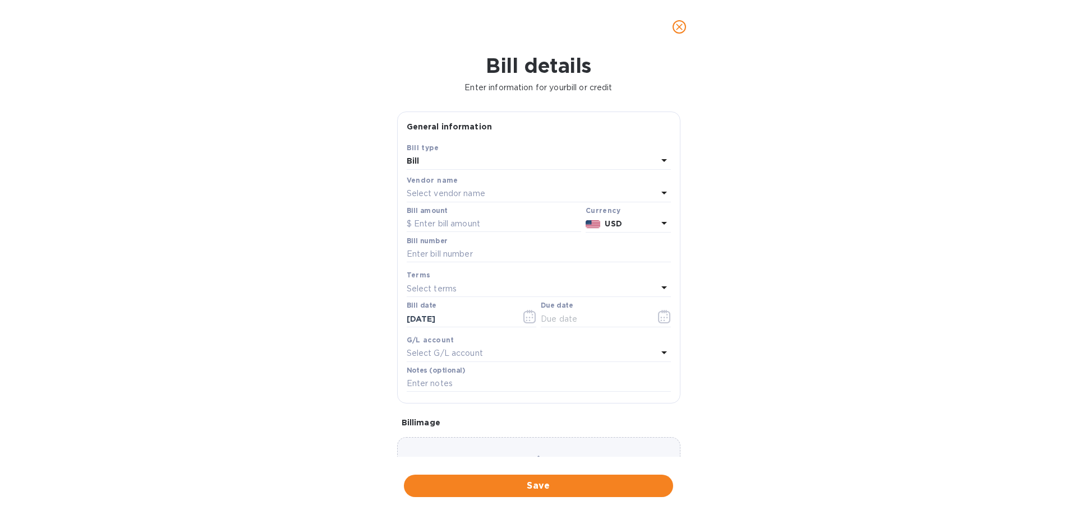
click at [469, 197] on p "Select vendor name" at bounding box center [446, 194] width 79 height 12
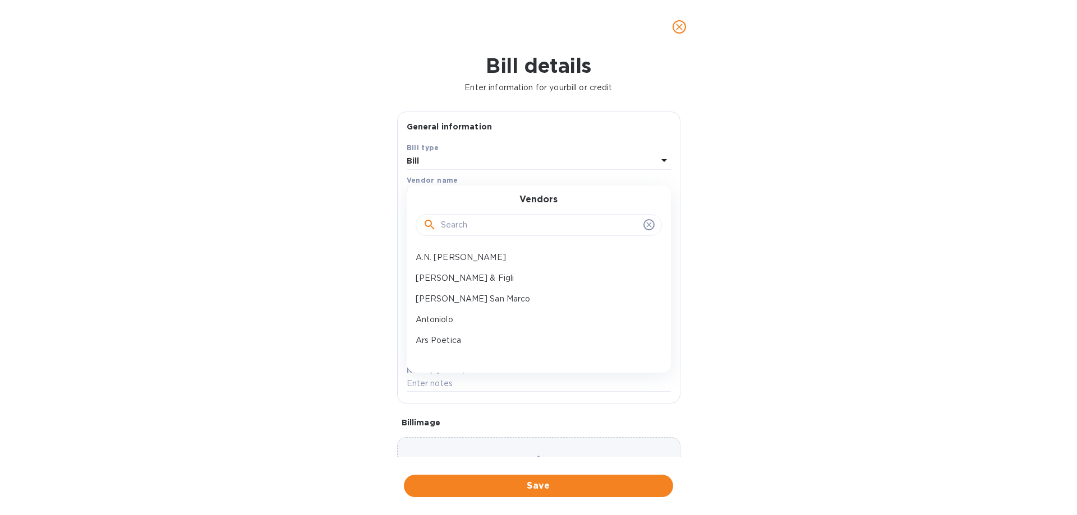
click at [525, 227] on input "text" at bounding box center [540, 225] width 198 height 17
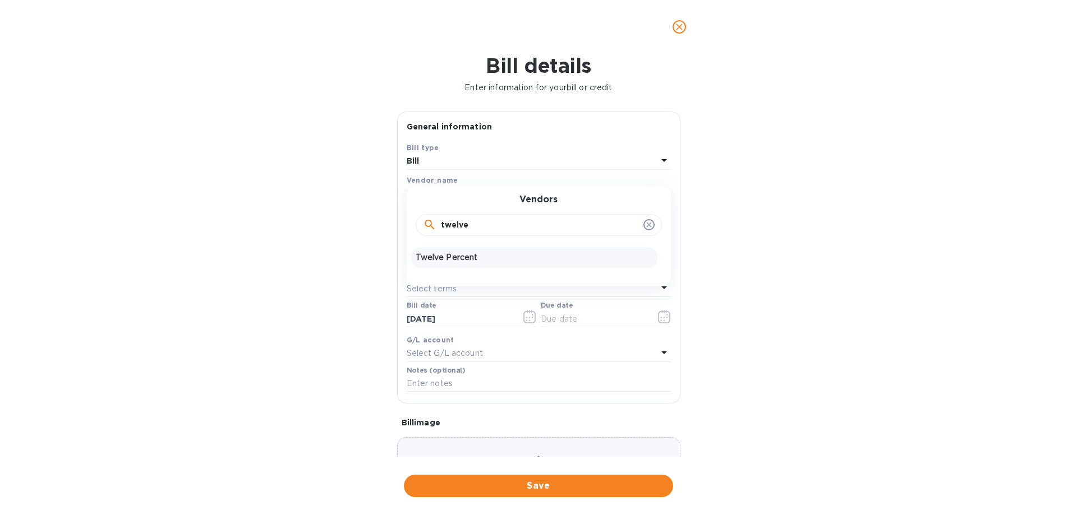
type input "twelve"
click at [469, 247] on div "Twelve Percent" at bounding box center [534, 257] width 246 height 21
click at [465, 228] on input "text" at bounding box center [494, 224] width 174 height 17
type input "3,300"
click at [453, 253] on input "text" at bounding box center [539, 254] width 264 height 17
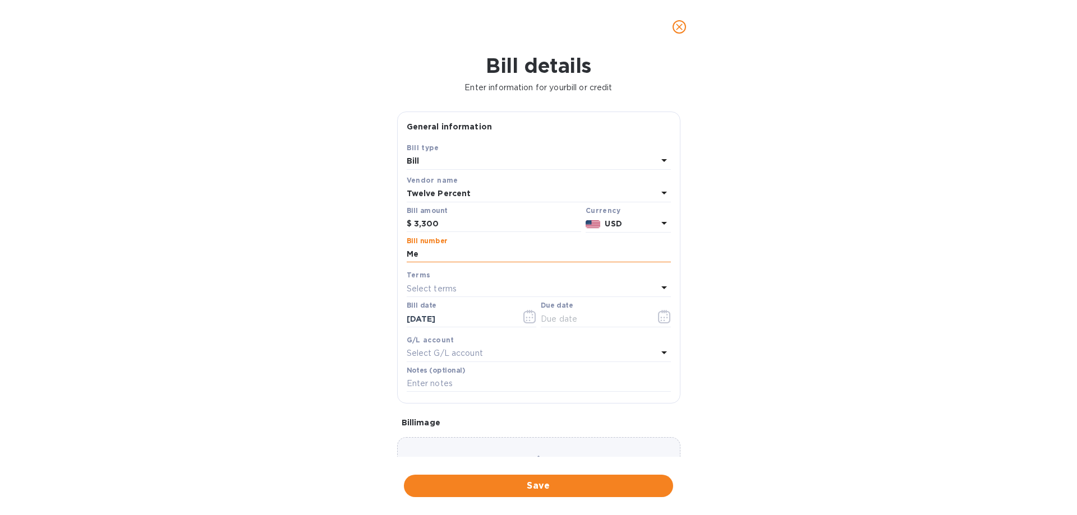
type input "M"
drag, startPoint x: 555, startPoint y: 253, endPoint x: 625, endPoint y: 258, distance: 70.8
click at [625, 258] on input "Wandering Soul Beer Melody Maker PD [DATE]" at bounding box center [539, 254] width 264 height 17
type input "Wandering Soul Beer Melody Maker Deposit [DATE]"
click at [663, 318] on icon "button" at bounding box center [664, 316] width 13 height 13
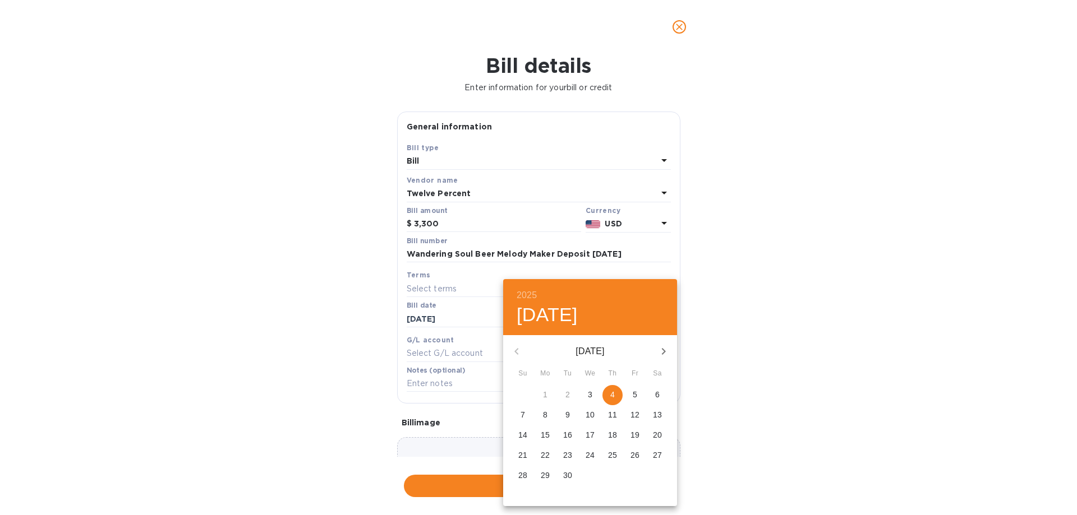
click at [613, 395] on p "4" at bounding box center [612, 394] width 4 height 11
type input "[DATE]"
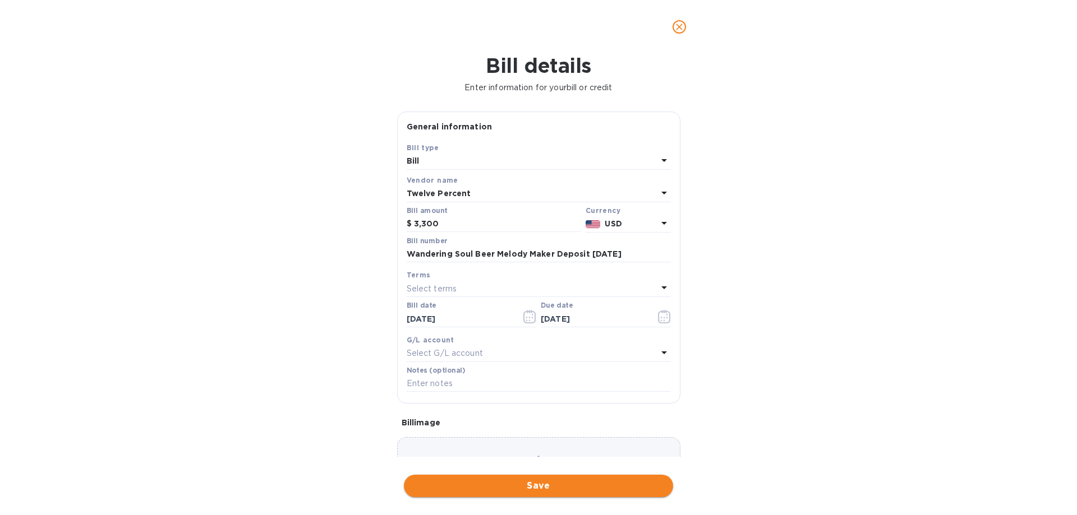
click at [534, 490] on span "Save" at bounding box center [538, 485] width 251 height 13
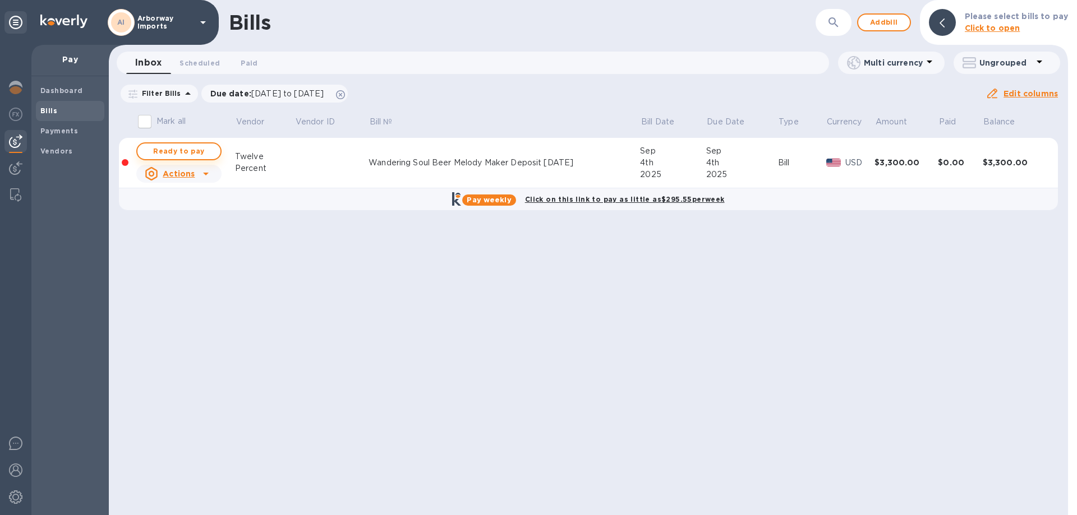
click at [194, 146] on span "Ready to pay" at bounding box center [178, 151] width 65 height 13
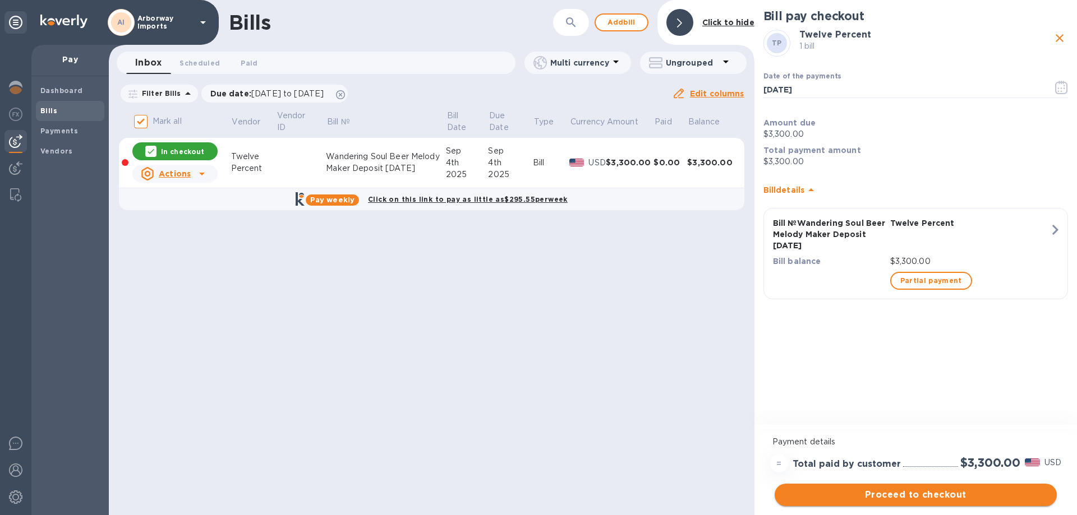
click at [839, 490] on span "Proceed to checkout" at bounding box center [915, 494] width 264 height 13
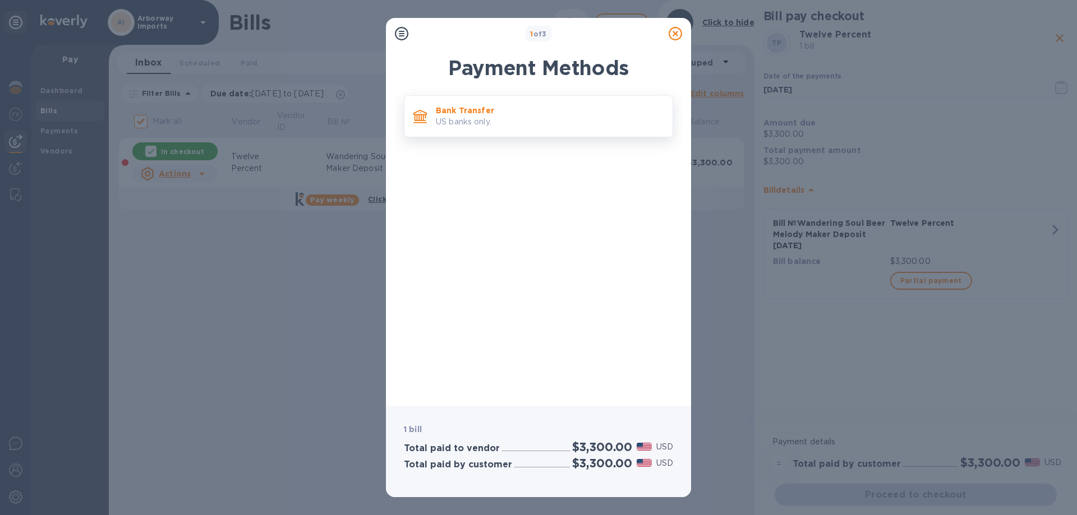
click at [457, 116] on p "Bank Transfer" at bounding box center [550, 110] width 228 height 11
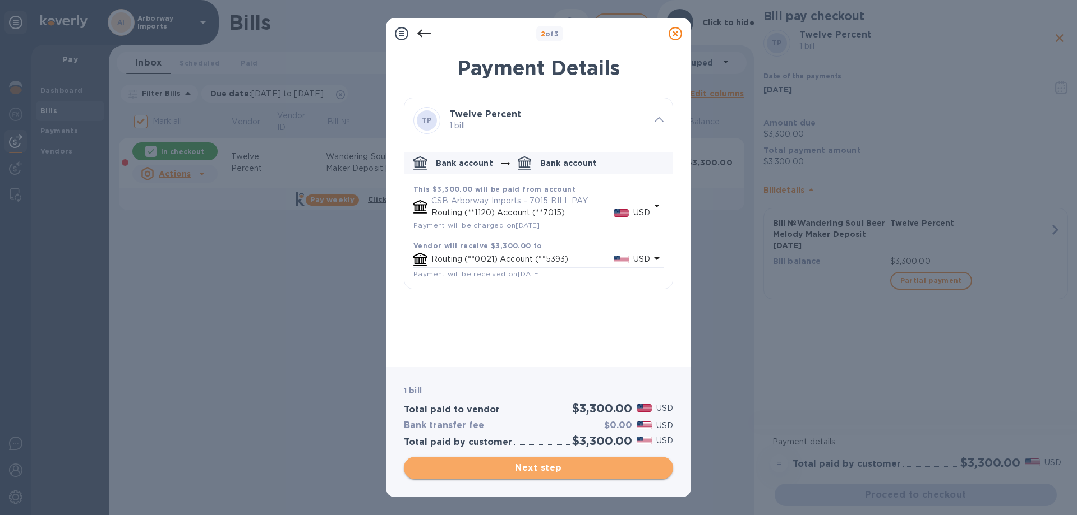
click at [538, 471] on span "Next step" at bounding box center [538, 467] width 251 height 13
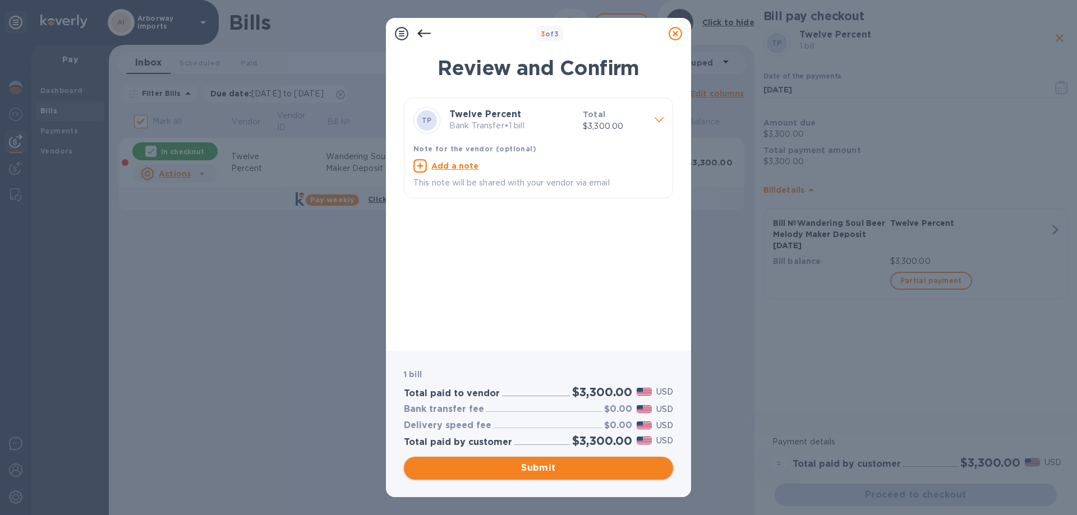
click at [566, 470] on span "Submit" at bounding box center [538, 467] width 251 height 13
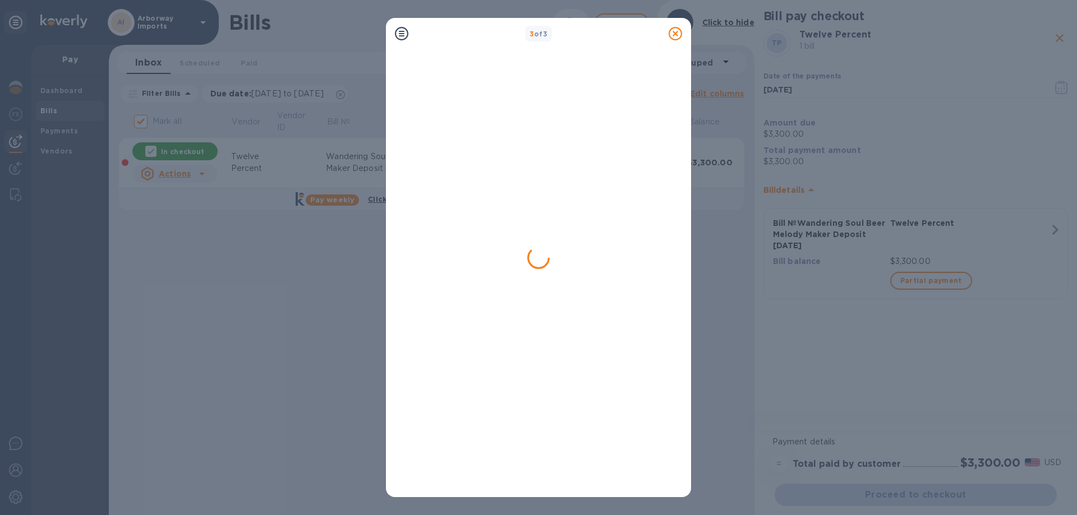
checkbox input "false"
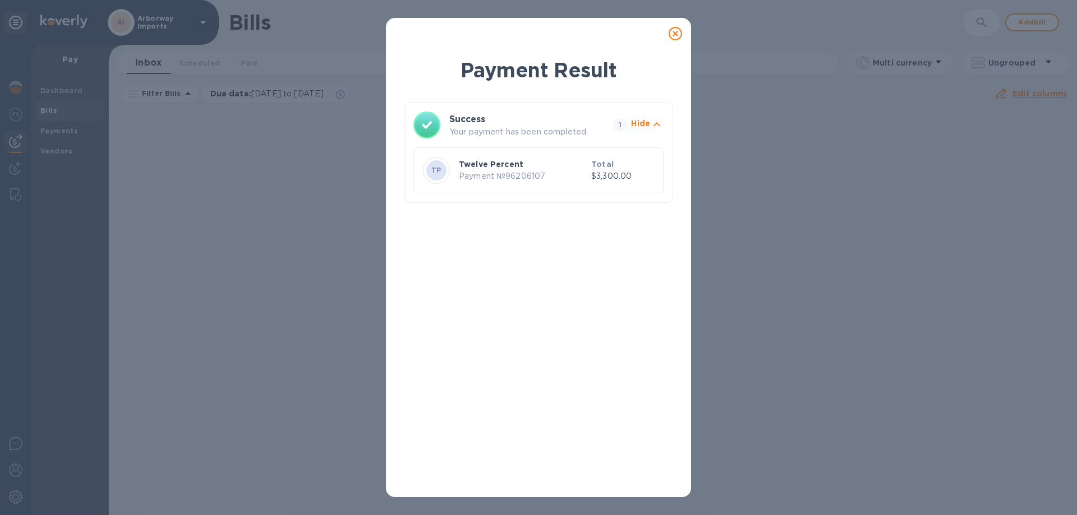
click at [678, 26] on div at bounding box center [675, 33] width 22 height 22
click at [677, 29] on icon at bounding box center [674, 33] width 13 height 13
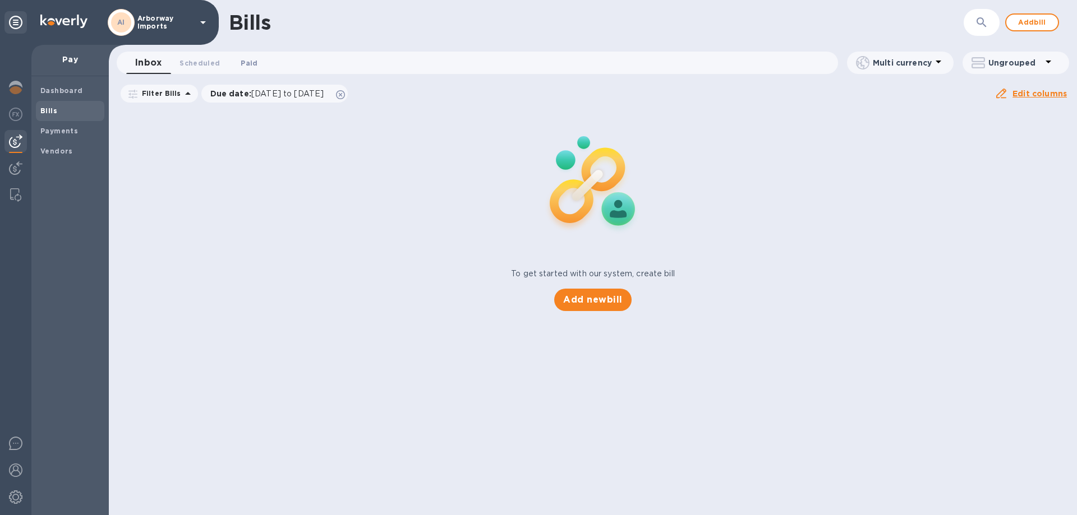
click at [256, 63] on span "Paid 0" at bounding box center [249, 63] width 22 height 12
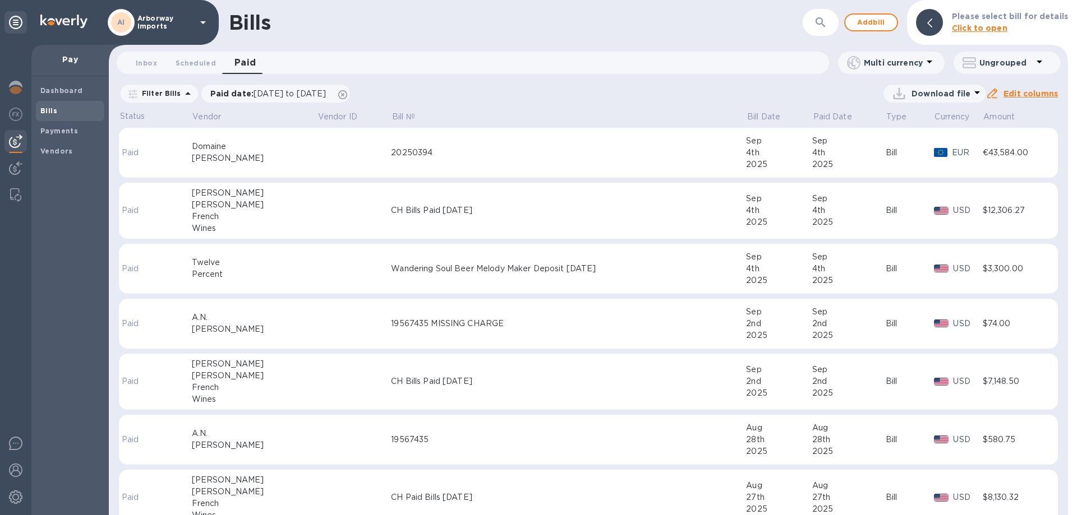
click at [284, 161] on div "[PERSON_NAME]" at bounding box center [254, 159] width 125 height 12
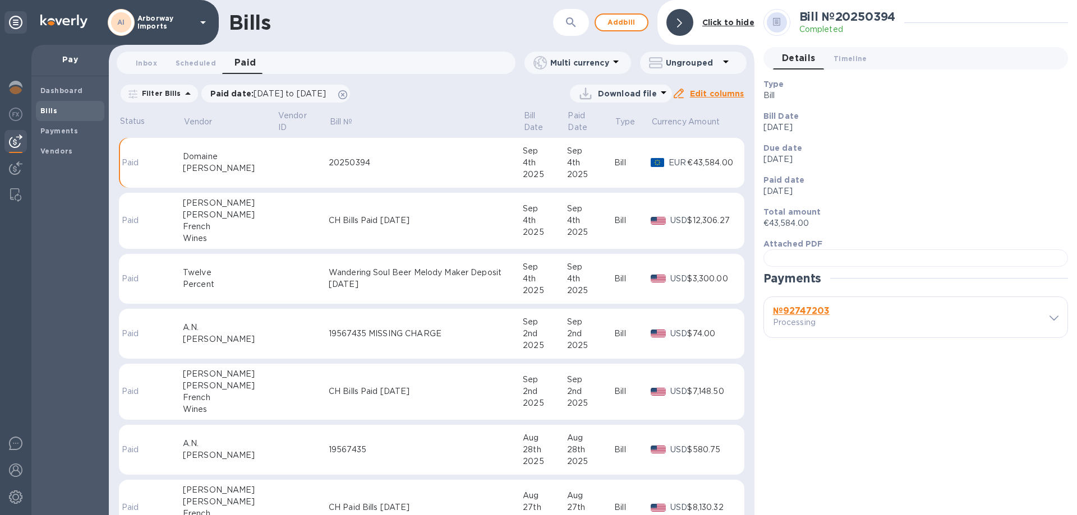
click at [296, 285] on td at bounding box center [303, 279] width 52 height 50
click at [831, 292] on div "№ 96206107 Processing" at bounding box center [836, 279] width 133 height 27
click at [815, 273] on b "№ 96206107" at bounding box center [801, 273] width 57 height 11
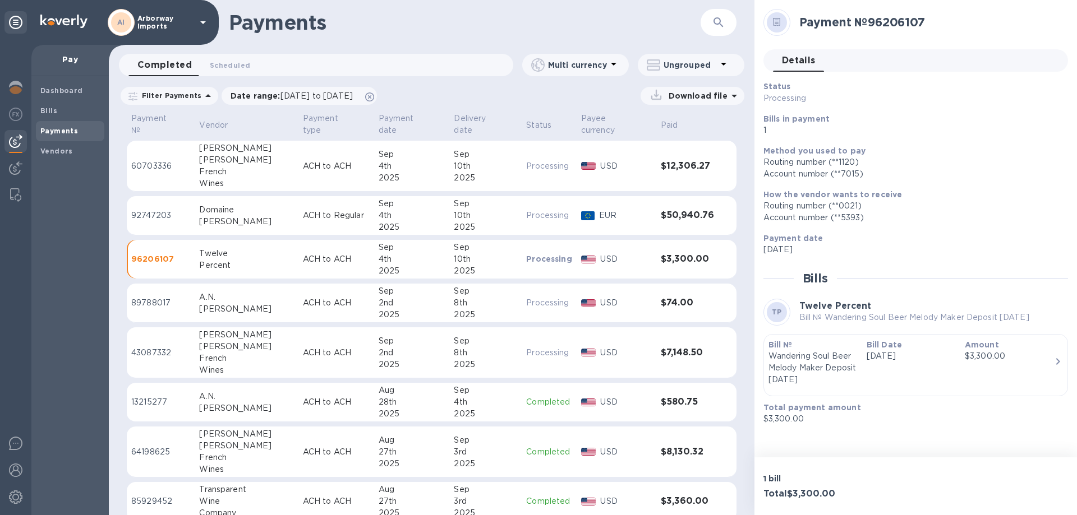
click at [946, 351] on p "[DATE]" at bounding box center [910, 356] width 89 height 12
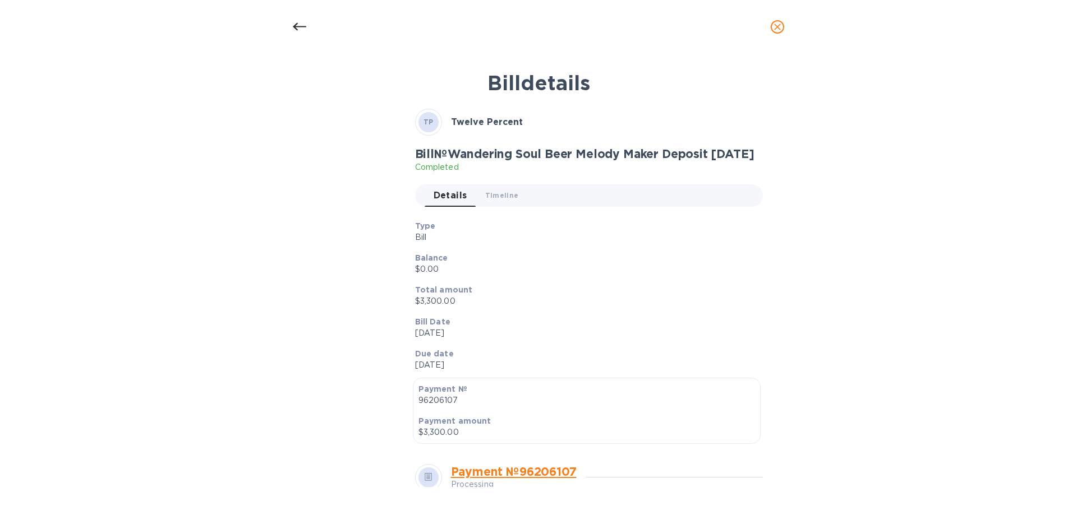
click at [657, 326] on p "Bill Date" at bounding box center [584, 321] width 339 height 11
